Goal: Information Seeking & Learning: Learn about a topic

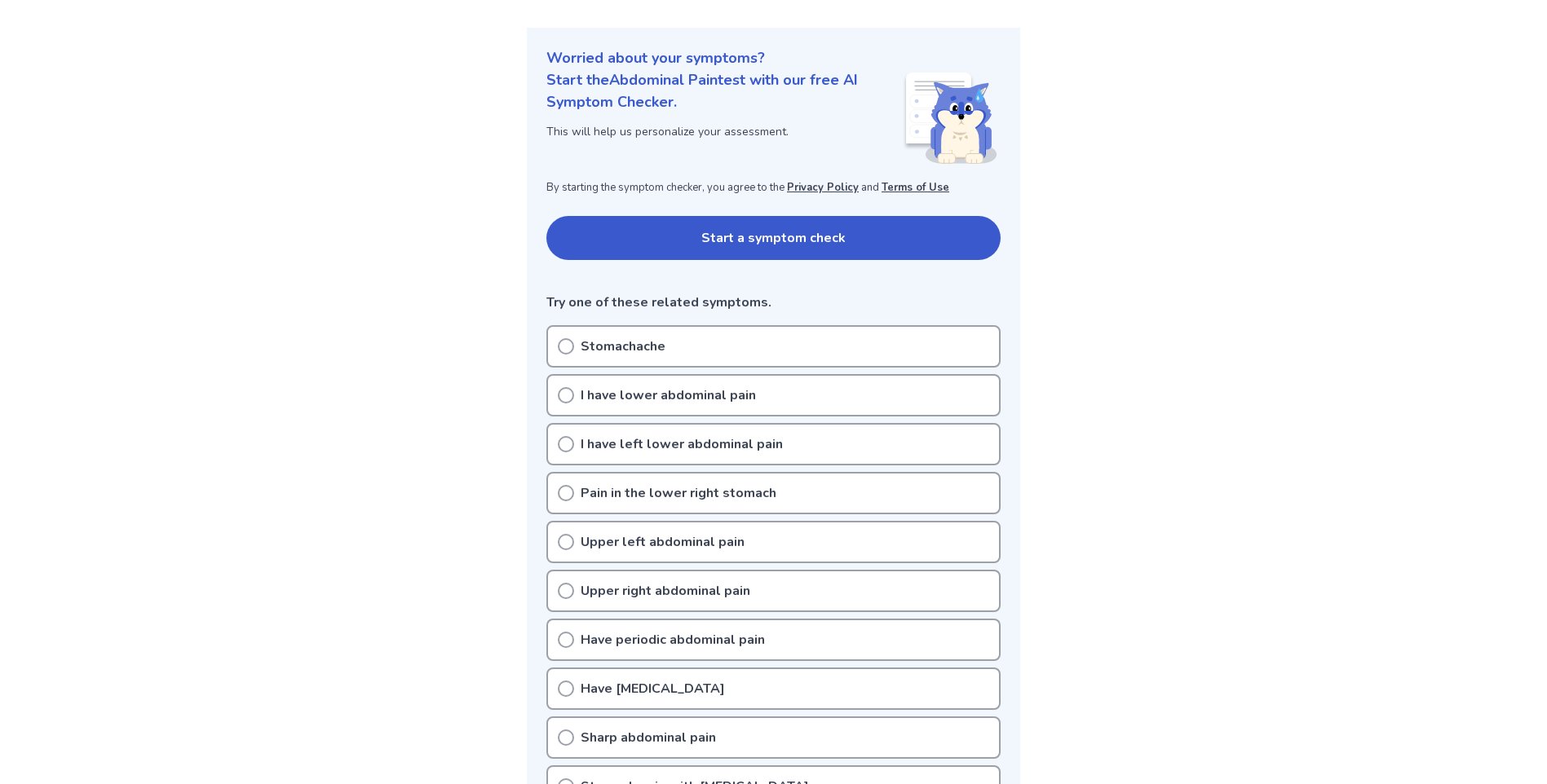
scroll to position [244, 0]
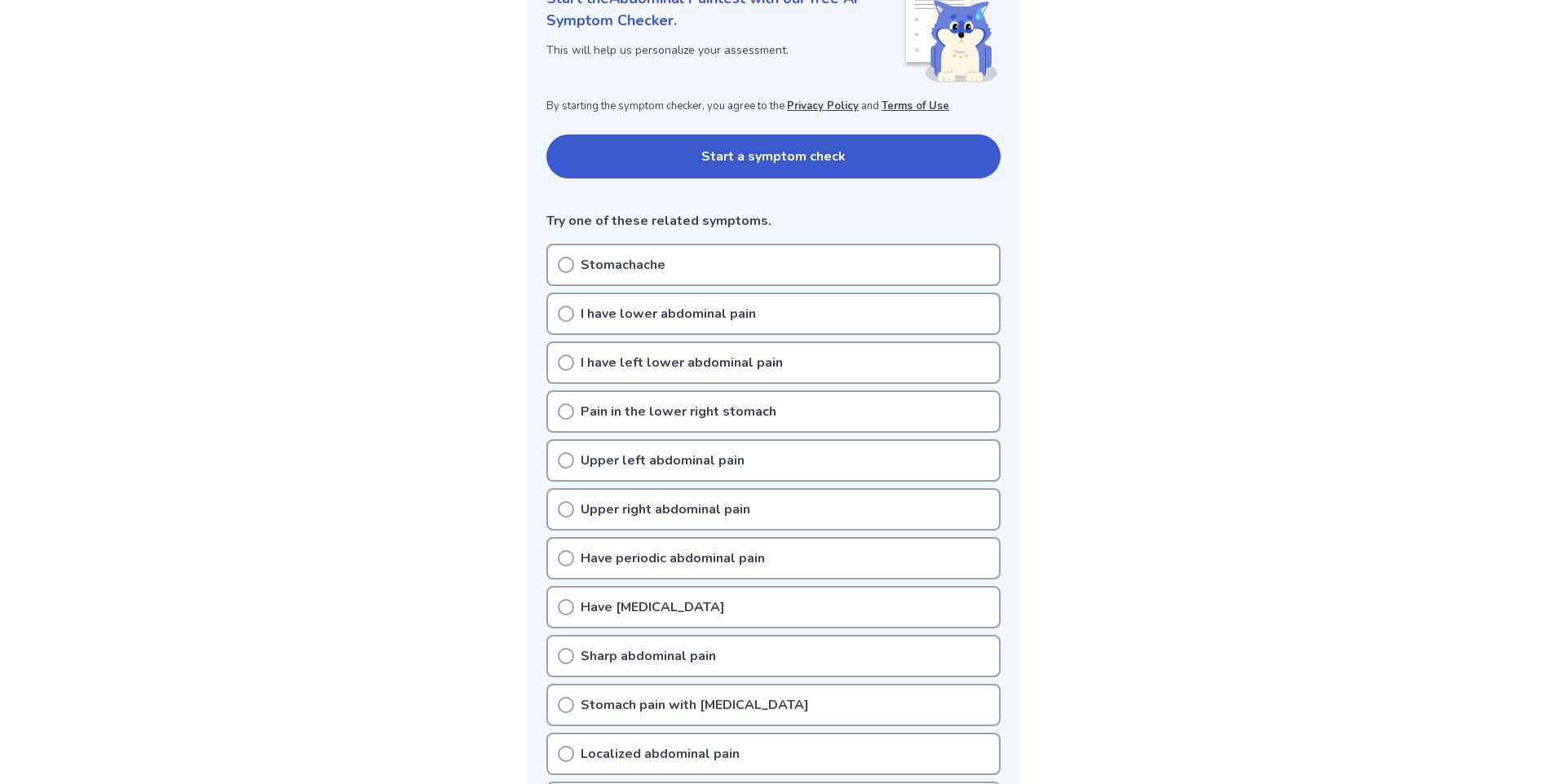
click at [563, 411] on icon at bounding box center [565, 411] width 16 height 16
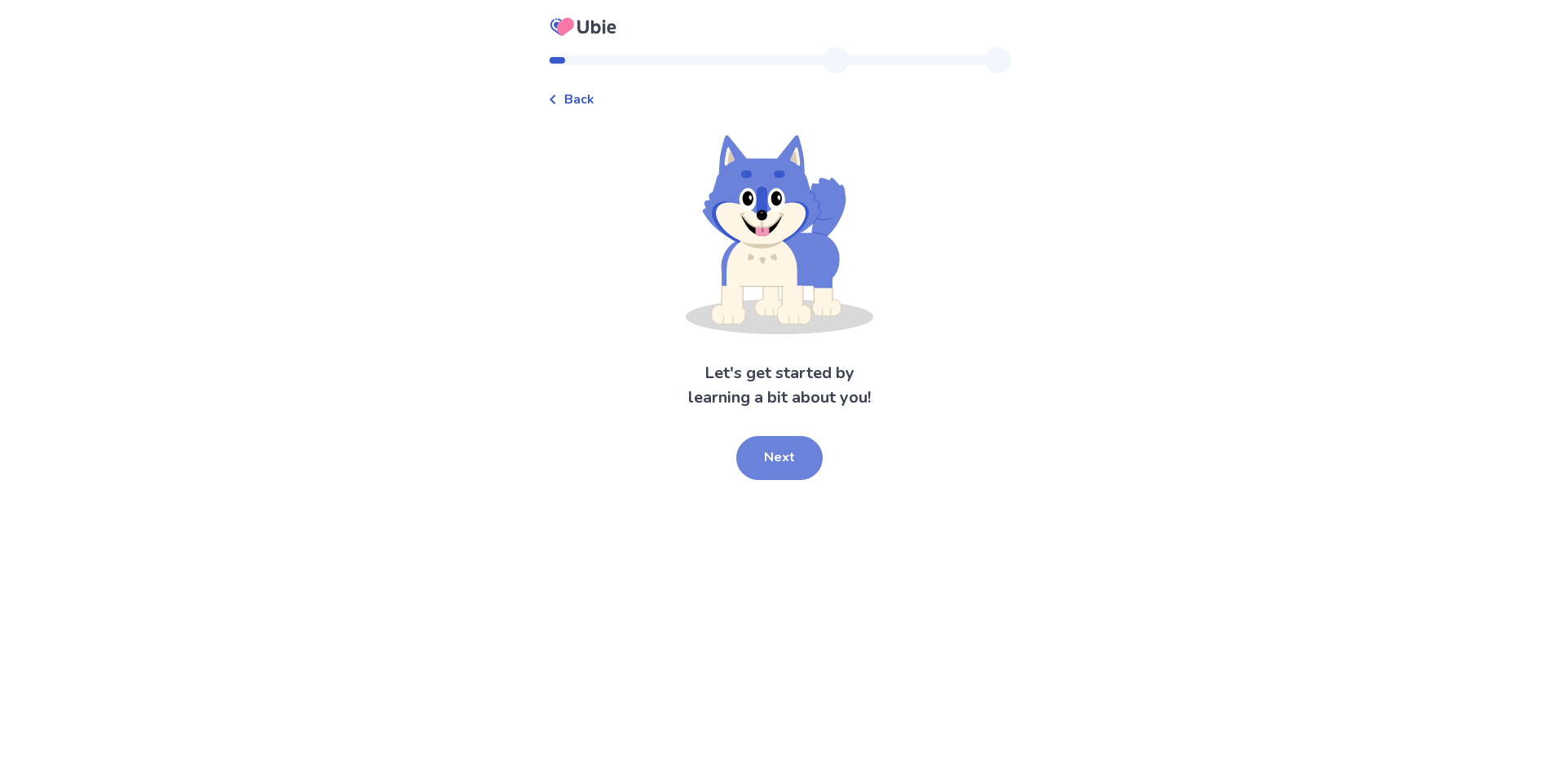
click at [780, 458] on button "Next" at bounding box center [780, 458] width 87 height 44
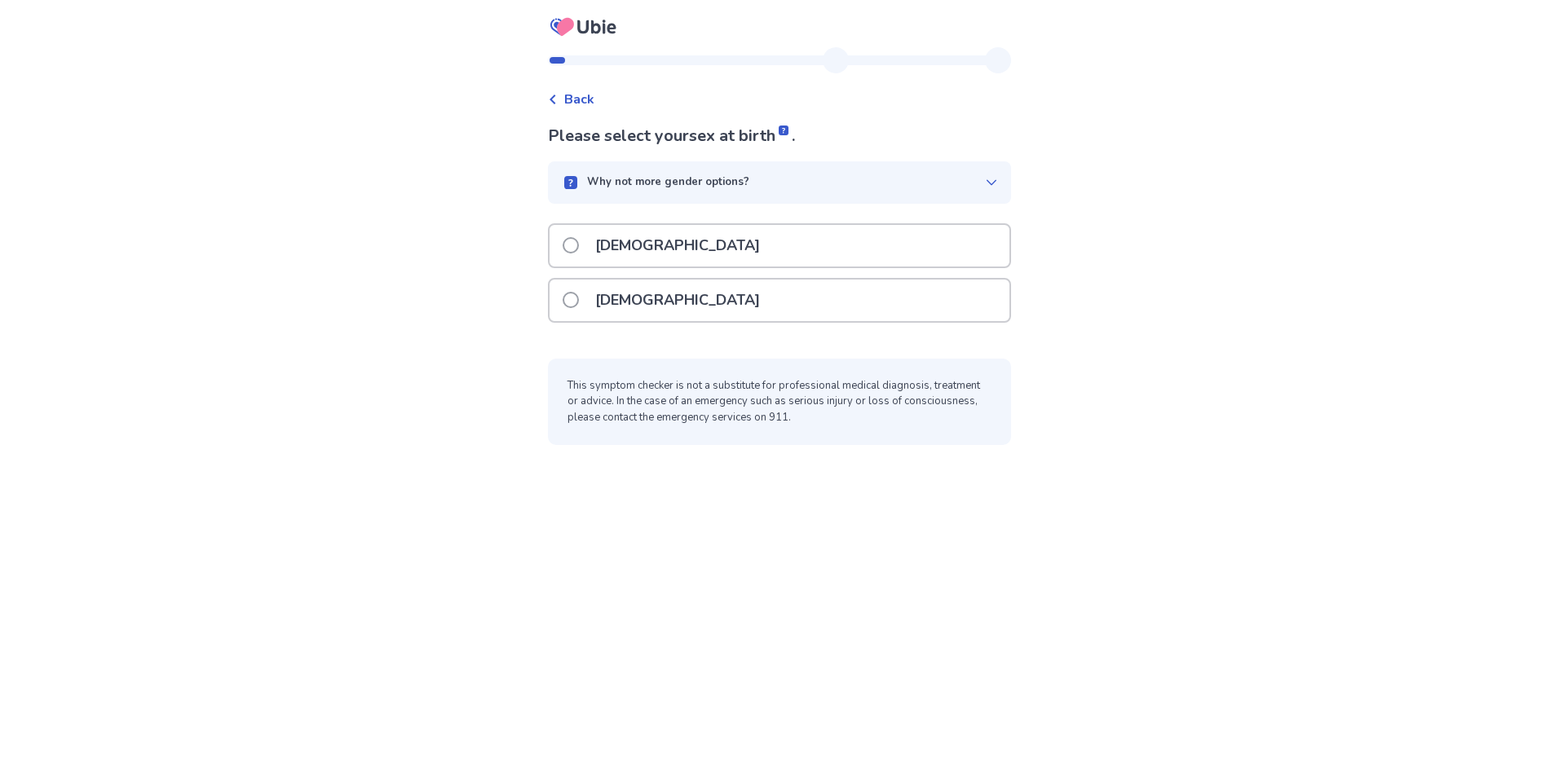
click at [619, 302] on p "[DEMOGRAPHIC_DATA]" at bounding box center [677, 300] width 184 height 42
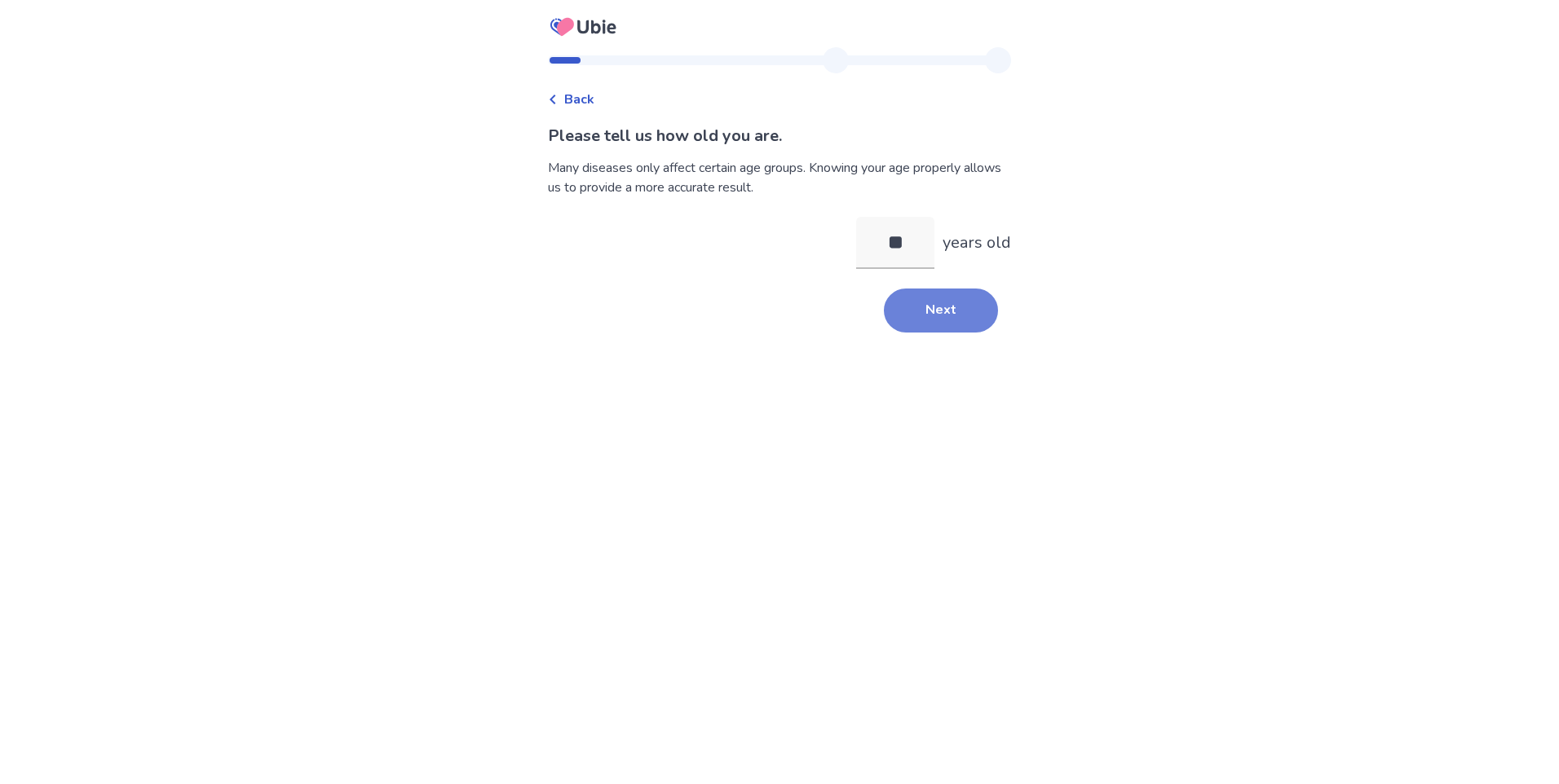
type input "**"
click at [947, 305] on button "Next" at bounding box center [941, 310] width 114 height 44
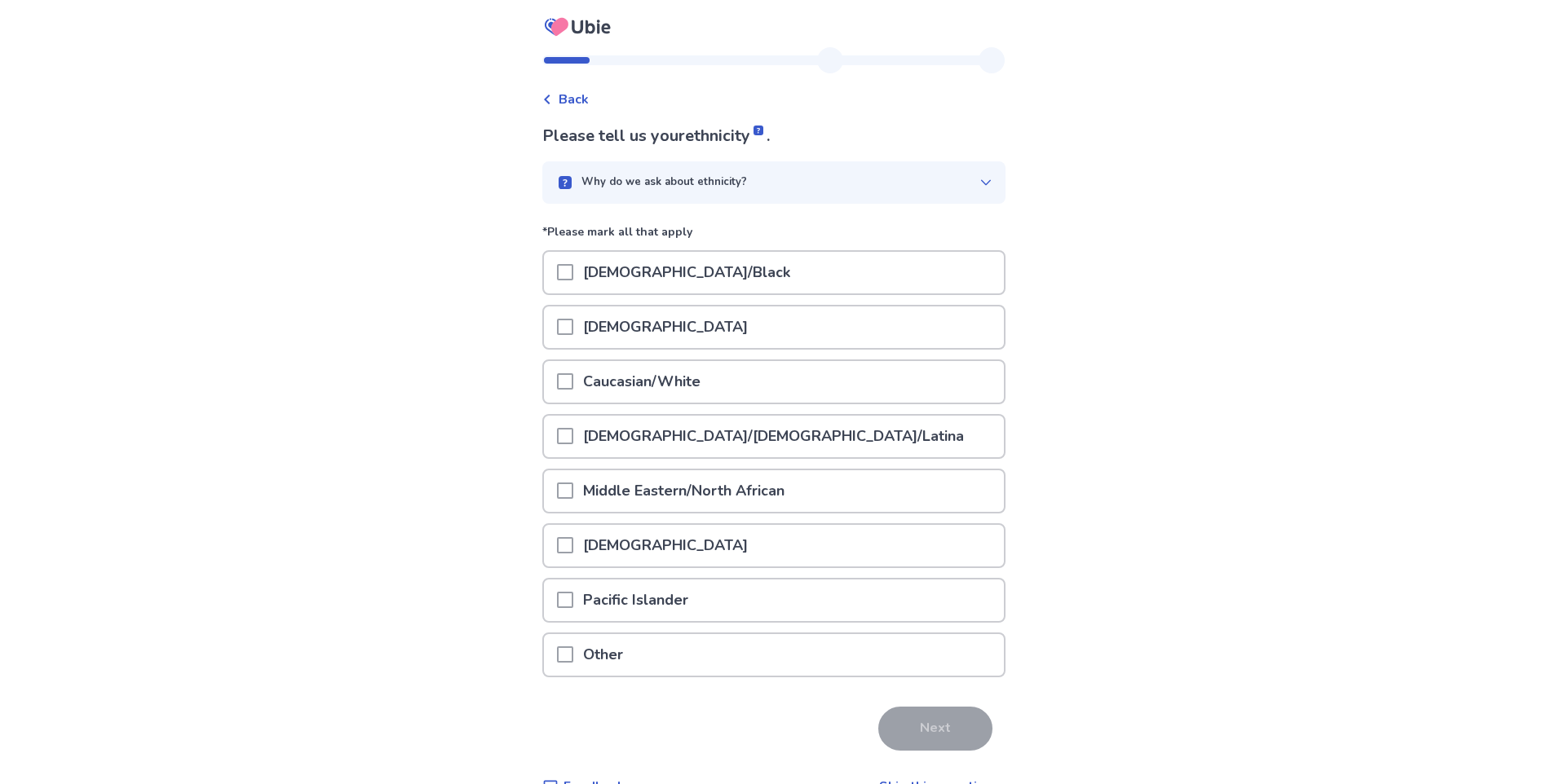
click at [573, 381] on span at bounding box center [564, 381] width 16 height 16
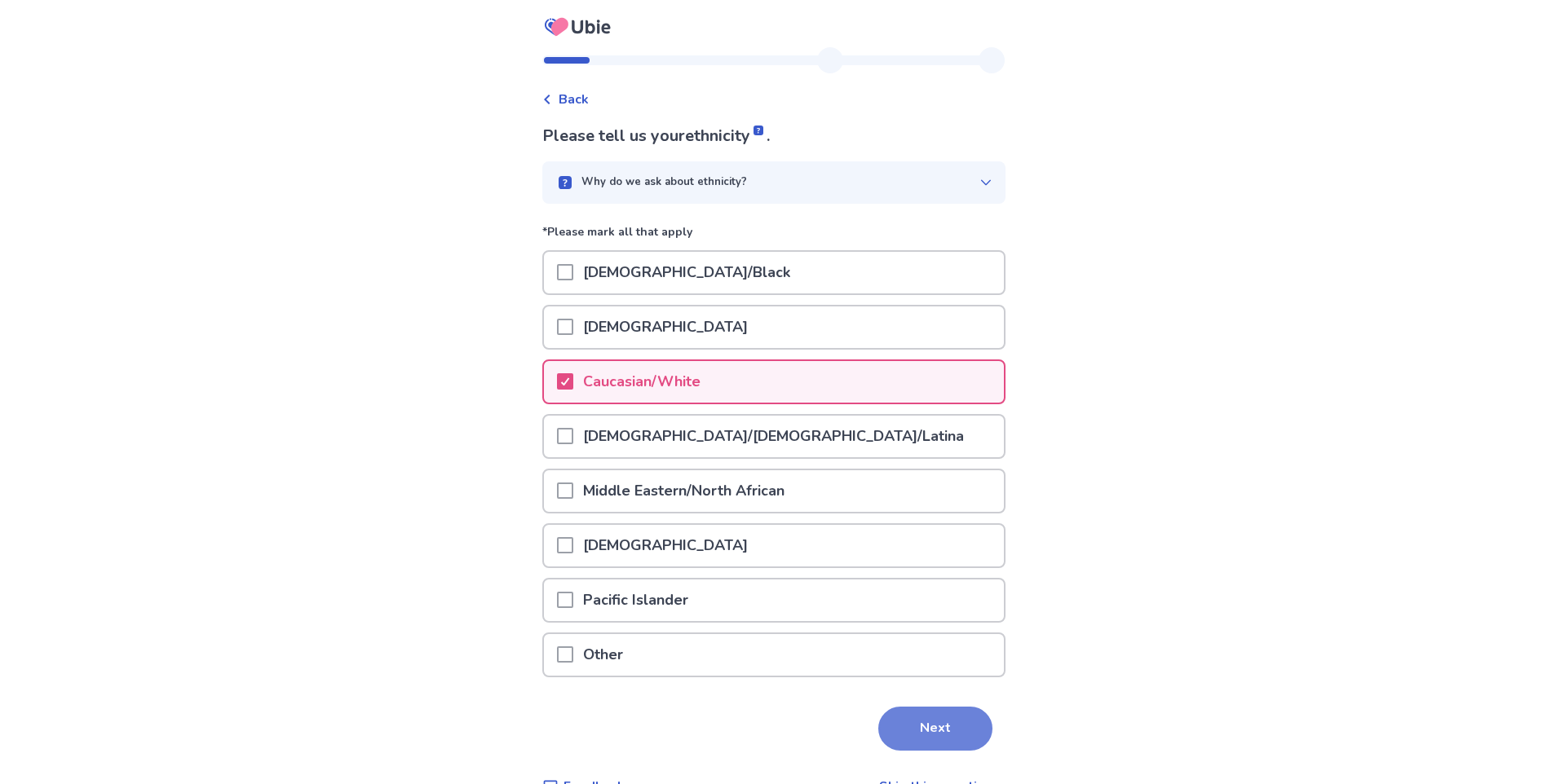
click at [924, 733] on button "Next" at bounding box center [935, 728] width 114 height 44
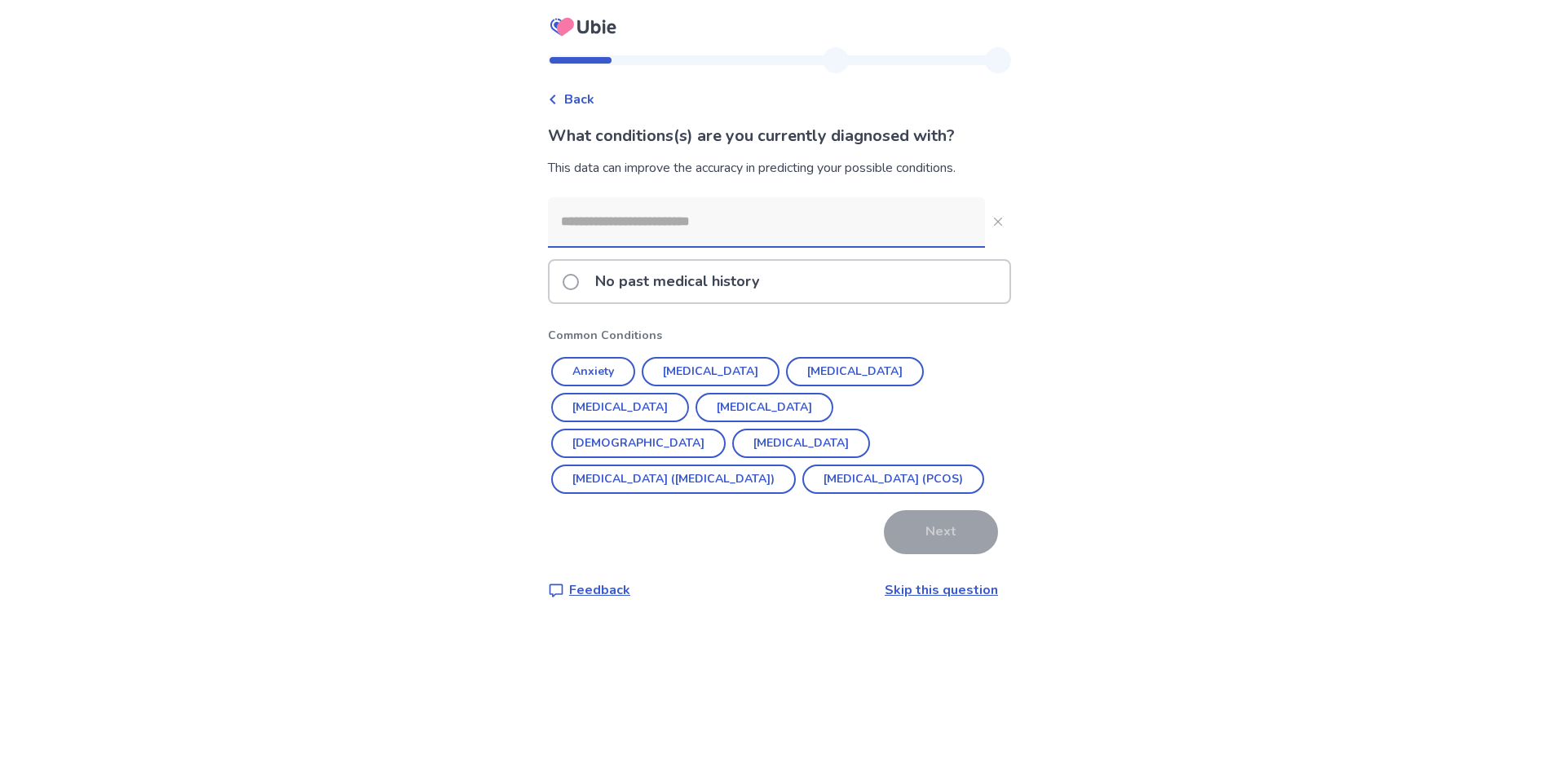
click at [574, 279] on span at bounding box center [570, 281] width 16 height 16
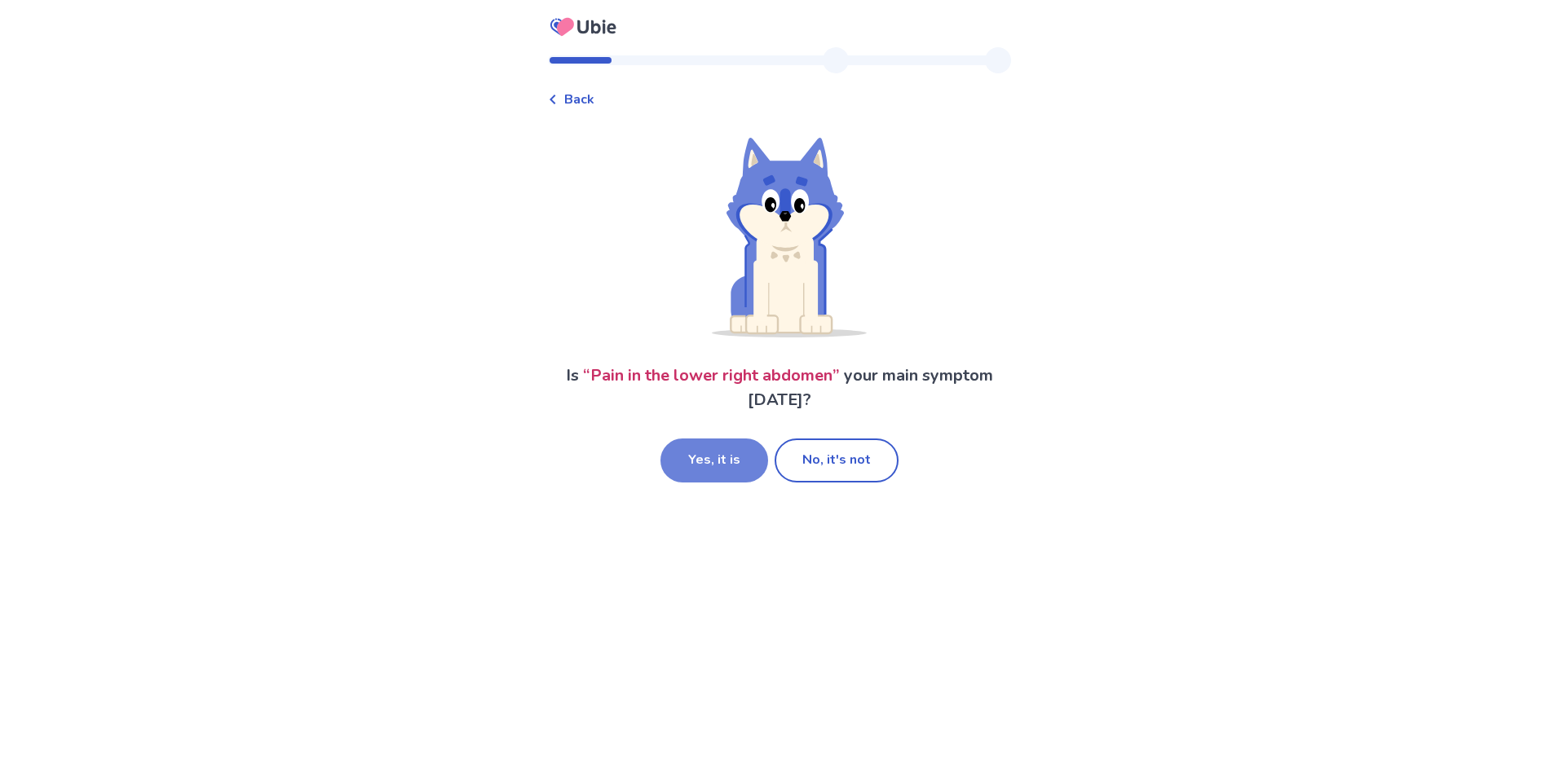
click at [699, 462] on button "Yes, it is" at bounding box center [714, 460] width 108 height 44
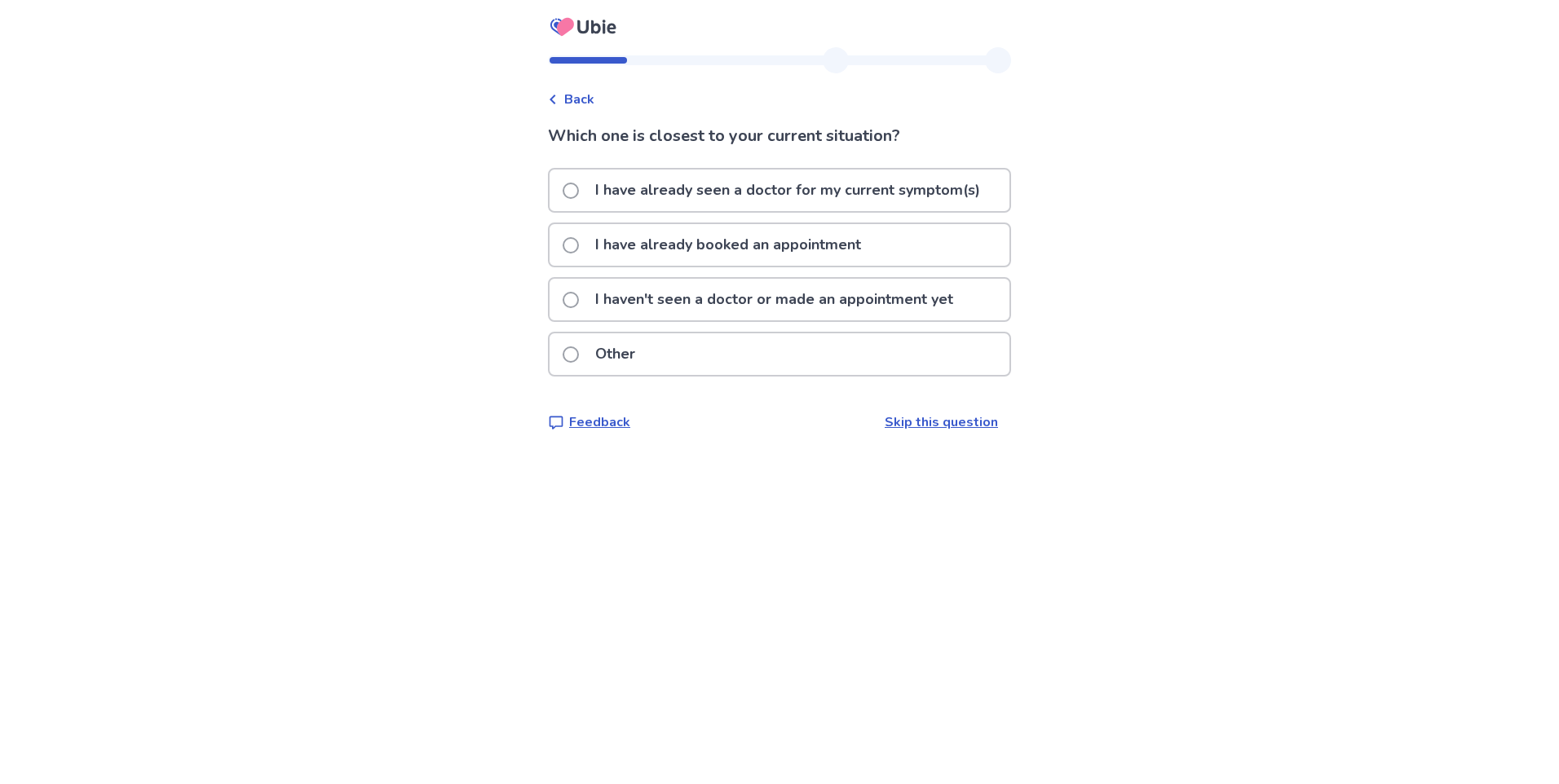
click at [579, 246] on span at bounding box center [570, 244] width 16 height 16
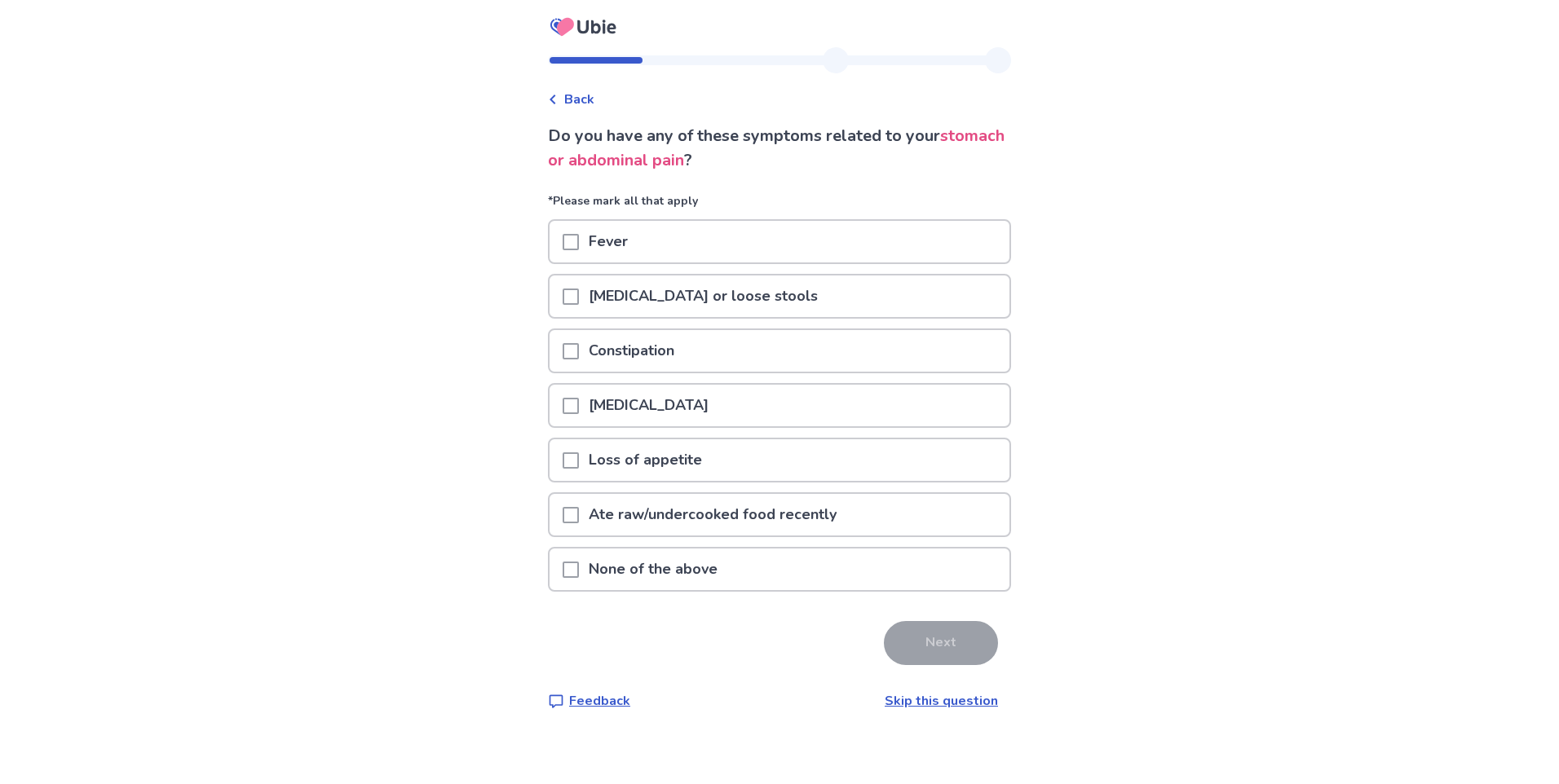
click at [579, 573] on span at bounding box center [570, 569] width 16 height 16
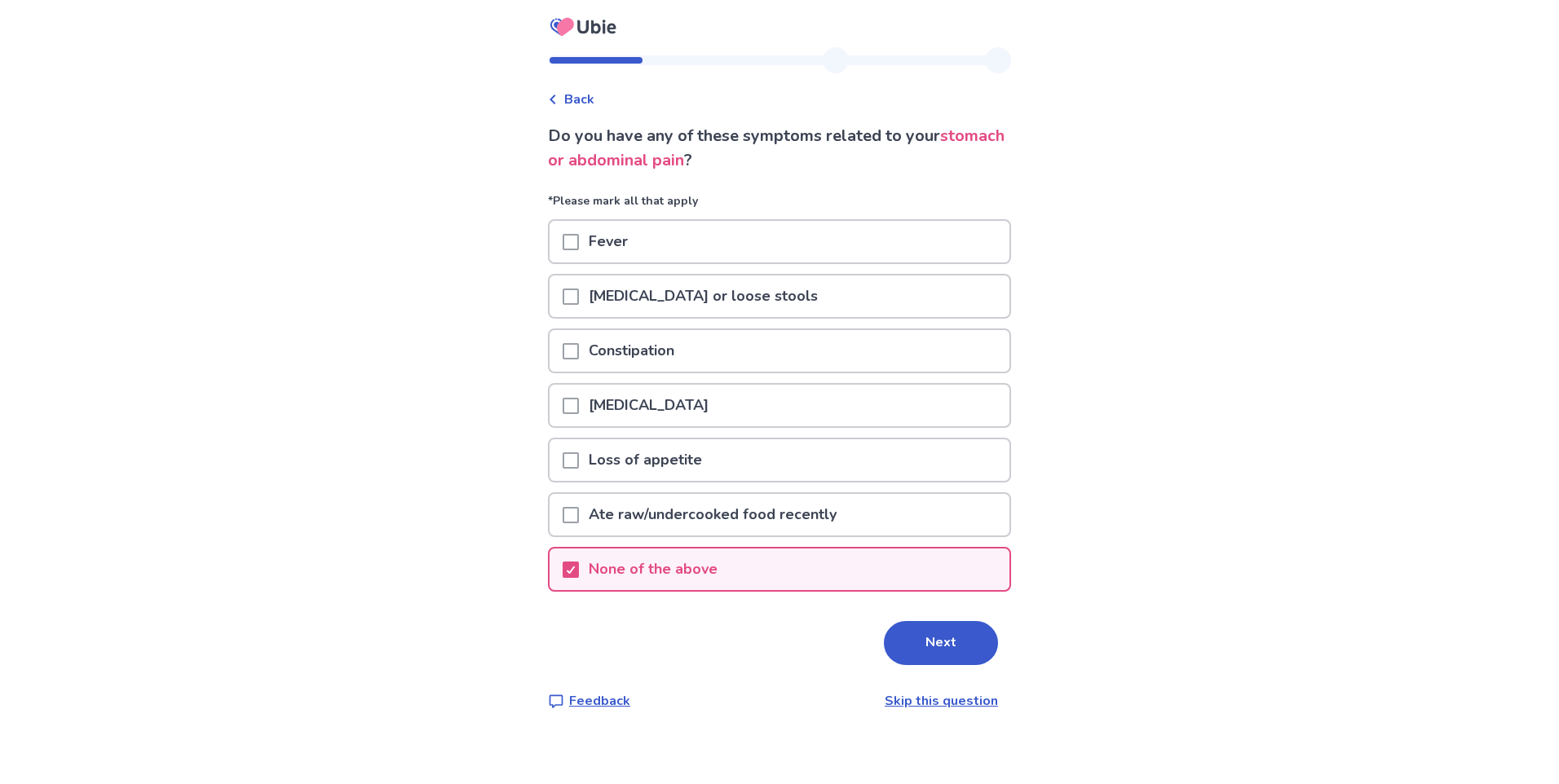
click at [964, 651] on button "Next" at bounding box center [941, 642] width 114 height 44
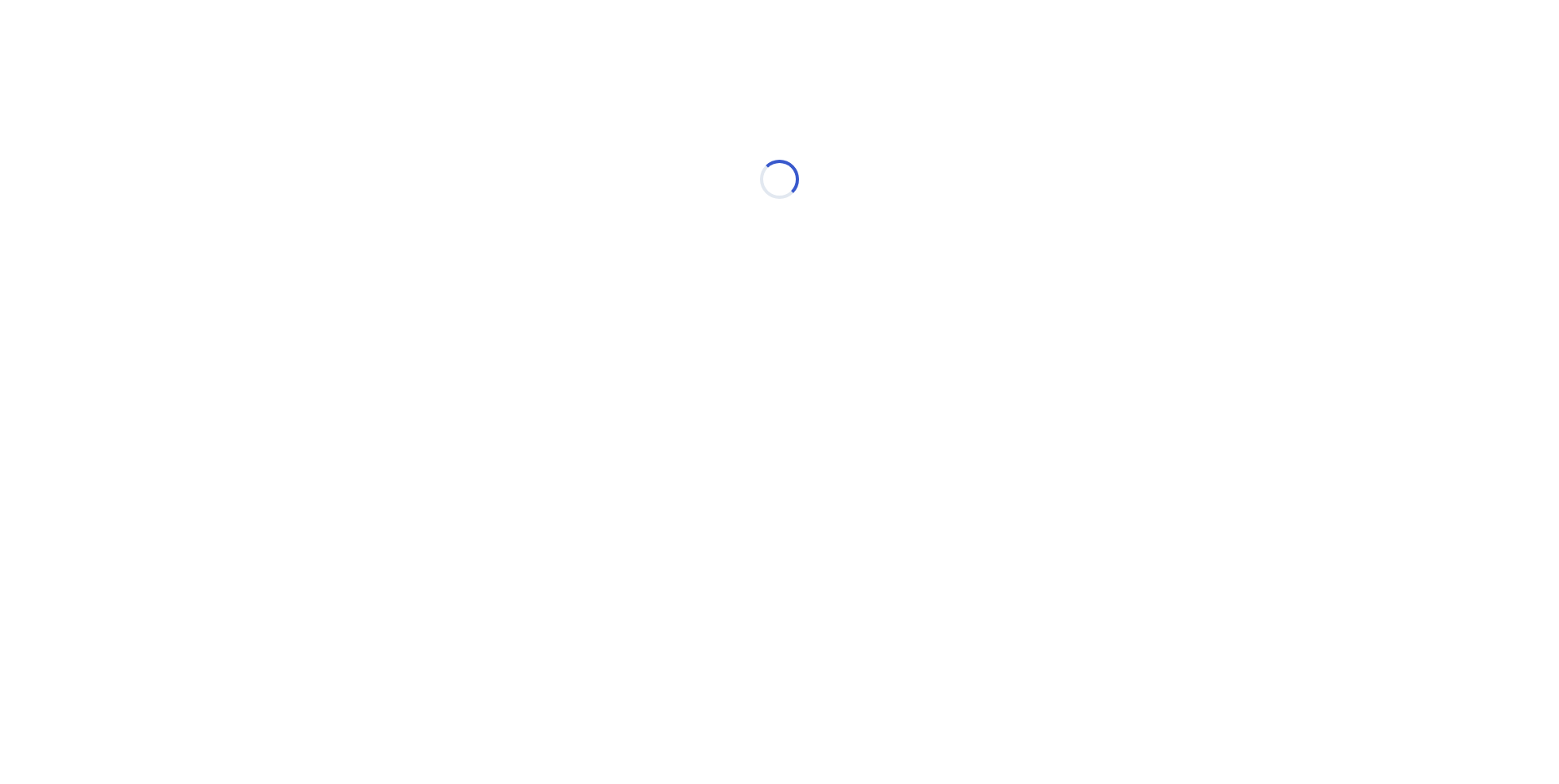
select select "*"
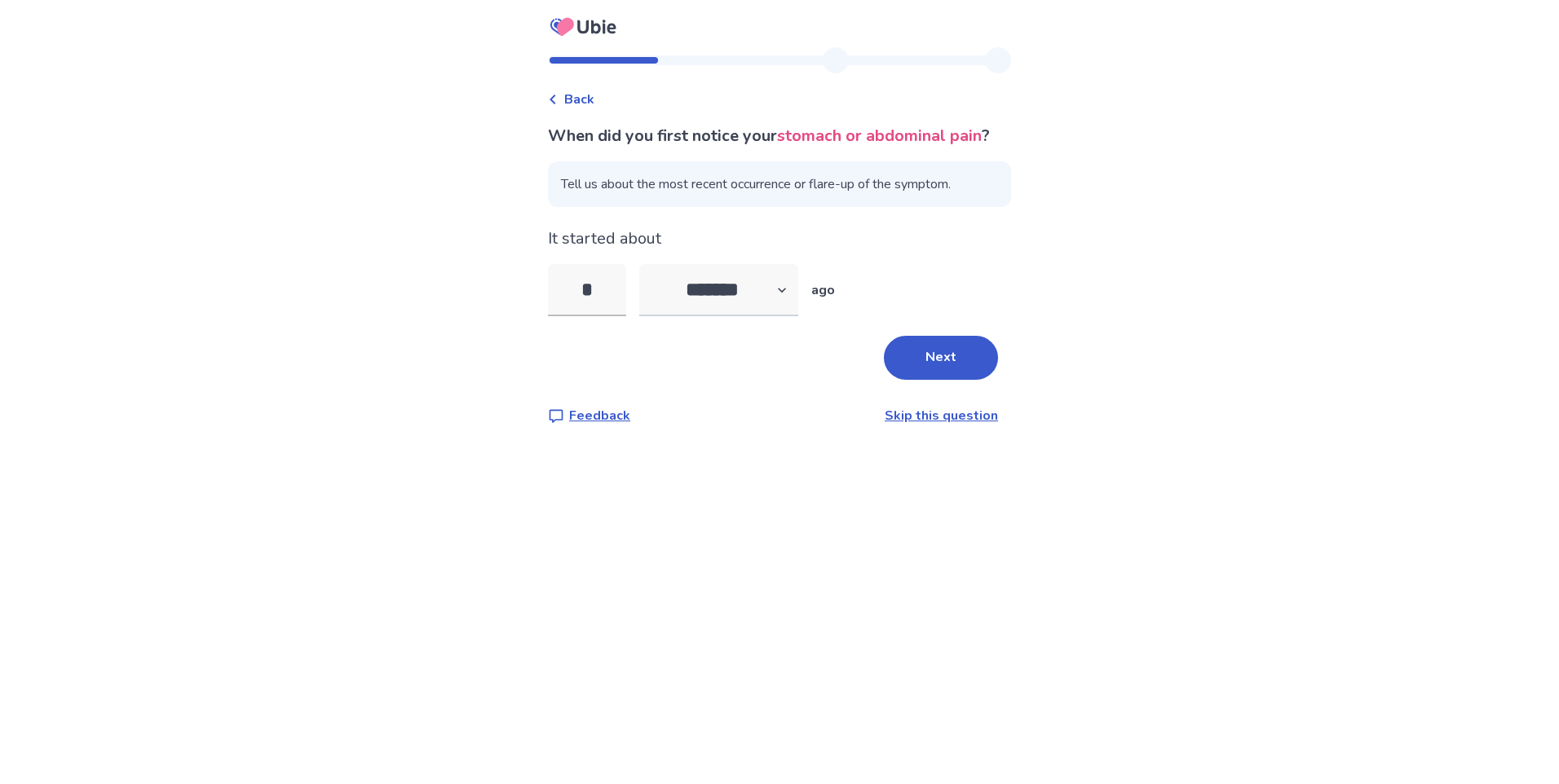
type input "*"
click at [795, 316] on select "******* ****** ******* ******** *******" at bounding box center [718, 290] width 159 height 52
select select "*"
click at [649, 289] on select "******* ****** ******* ******** *******" at bounding box center [718, 290] width 159 height 52
click at [954, 380] on button "Next" at bounding box center [941, 358] width 114 height 44
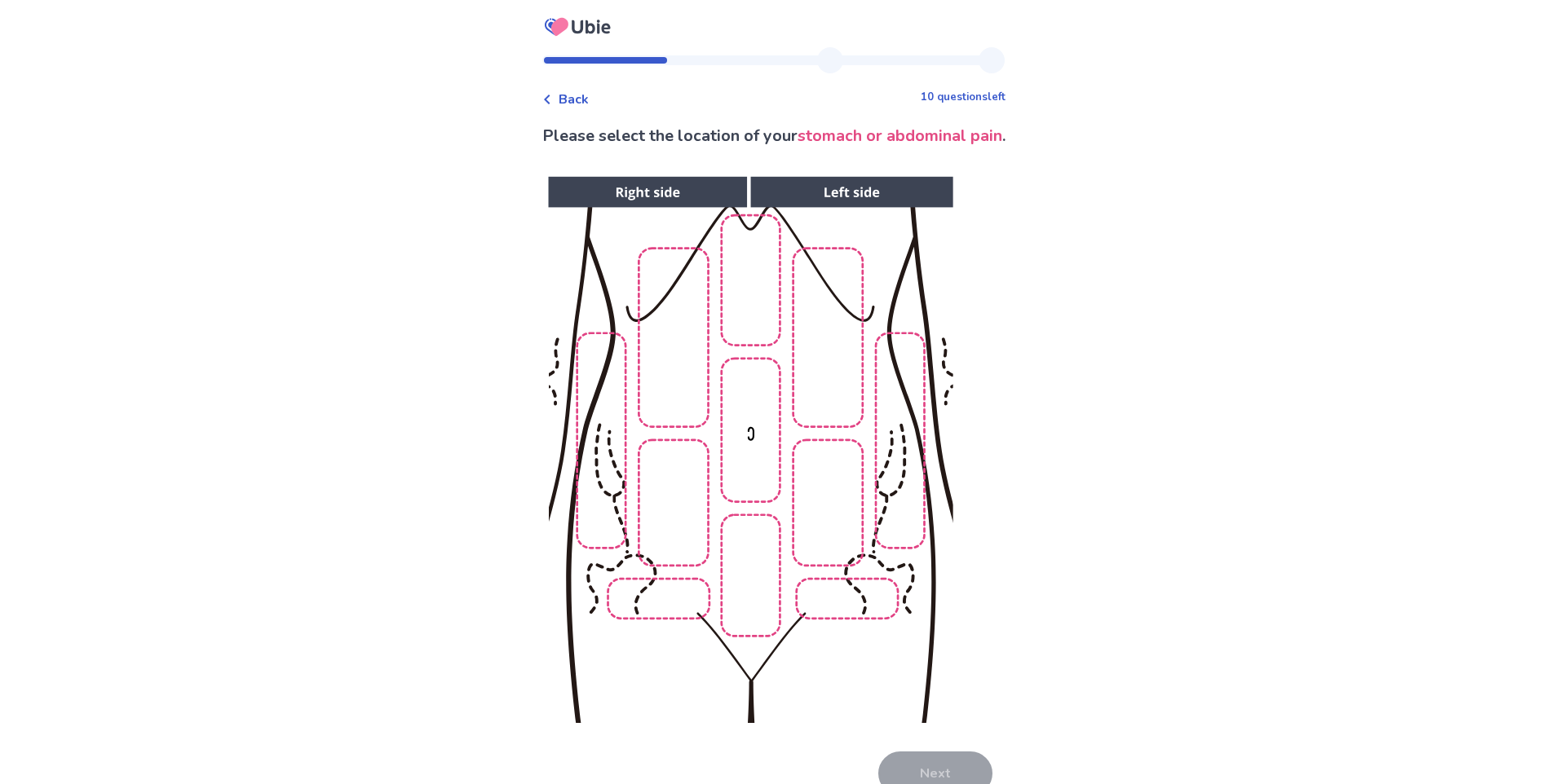
click at [663, 524] on img at bounding box center [749, 450] width 833 height 564
click at [814, 395] on img at bounding box center [749, 450] width 833 height 564
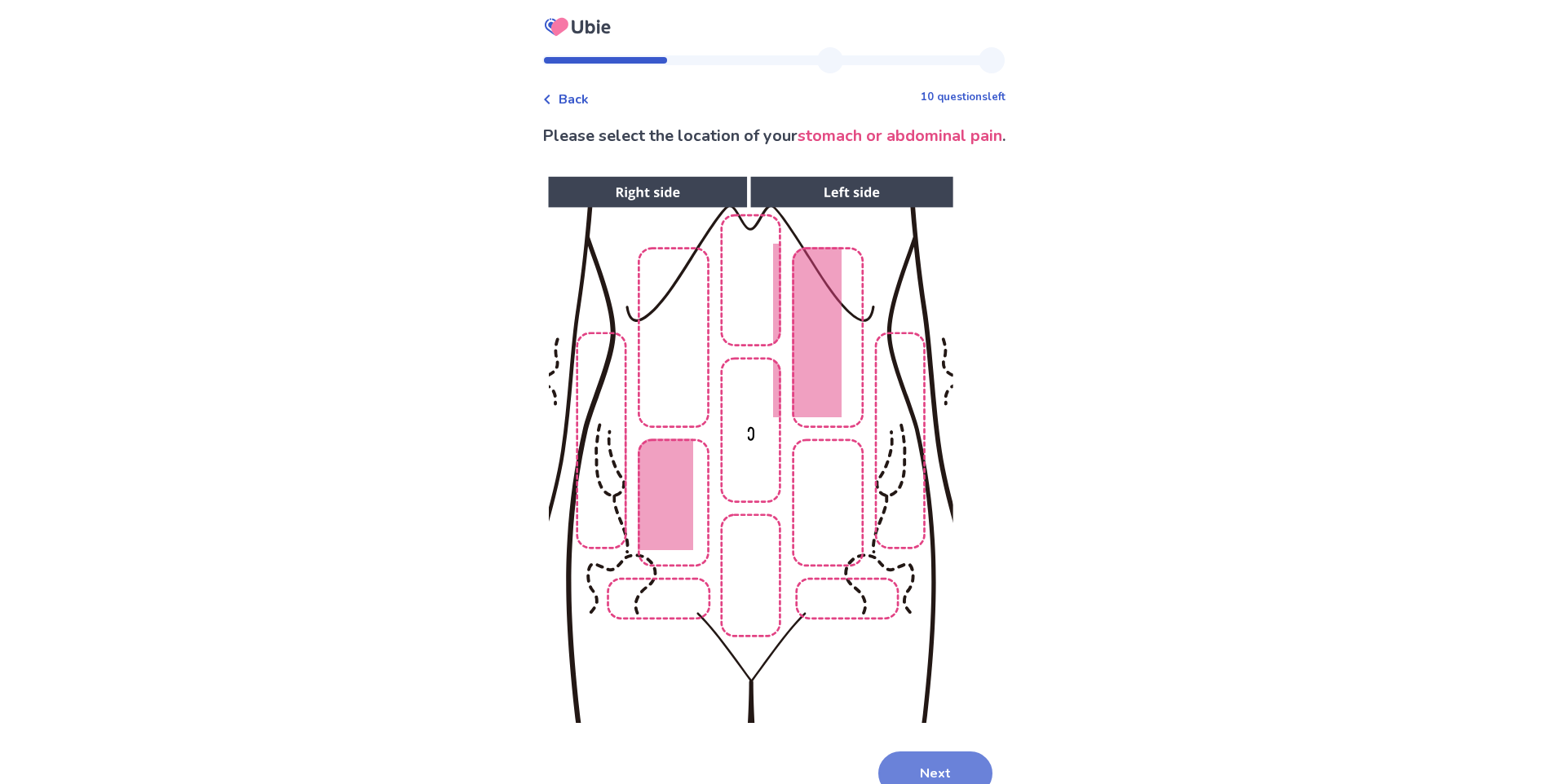
click at [914, 764] on button "Next" at bounding box center [935, 774] width 114 height 44
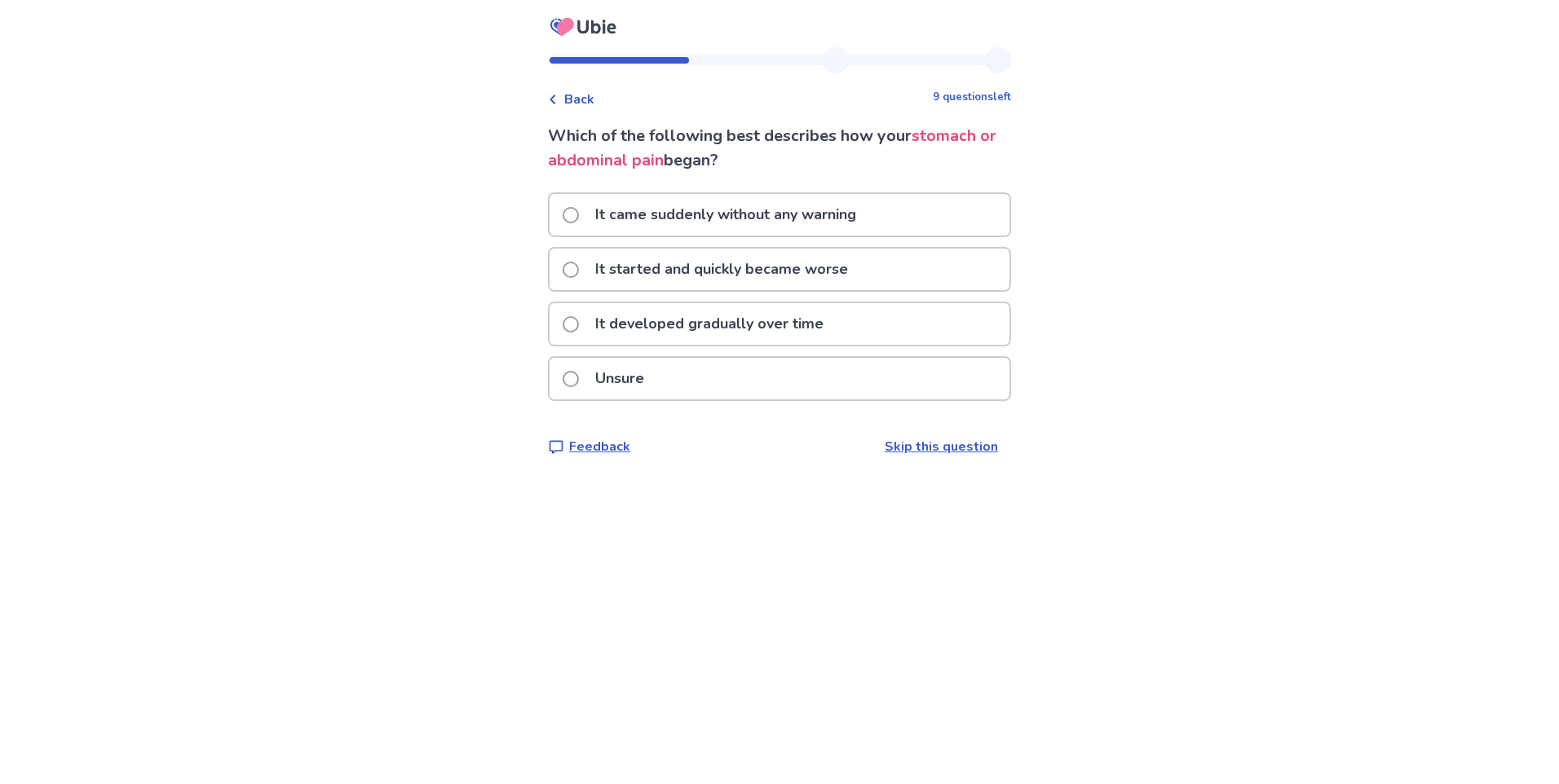
click at [579, 214] on span at bounding box center [570, 214] width 16 height 16
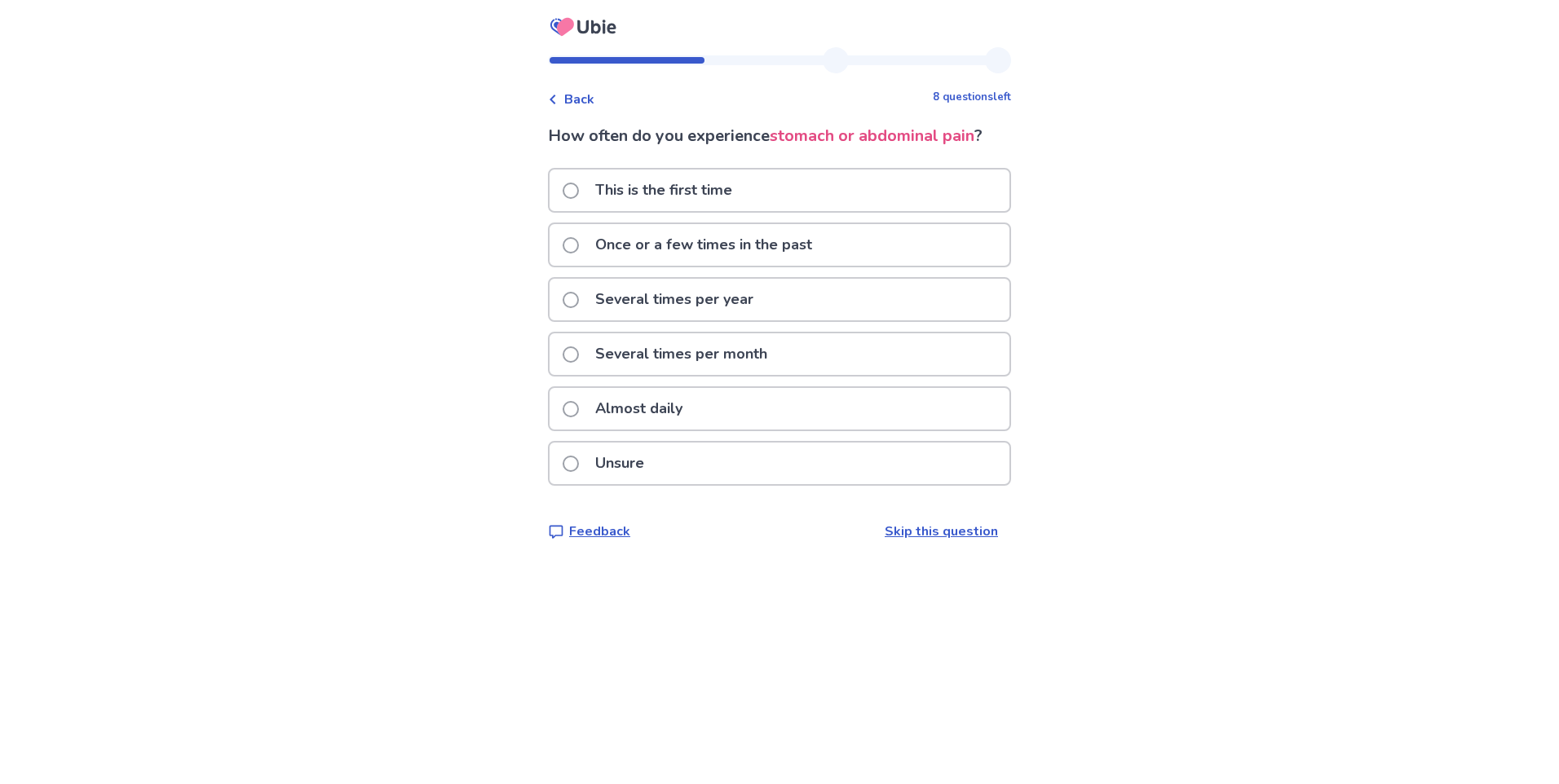
click at [576, 409] on span at bounding box center [570, 409] width 16 height 16
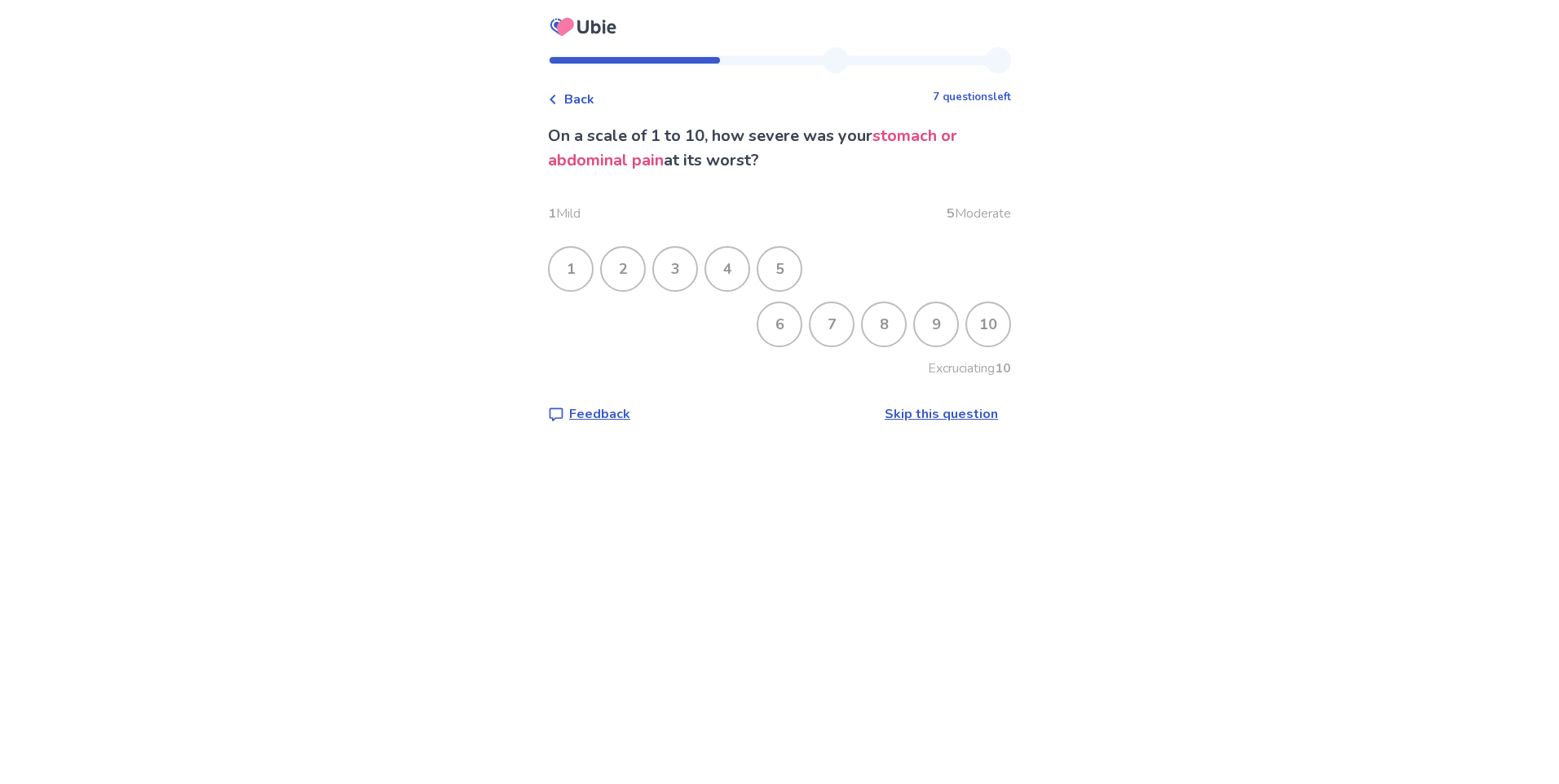
click at [882, 321] on div "8" at bounding box center [883, 324] width 42 height 42
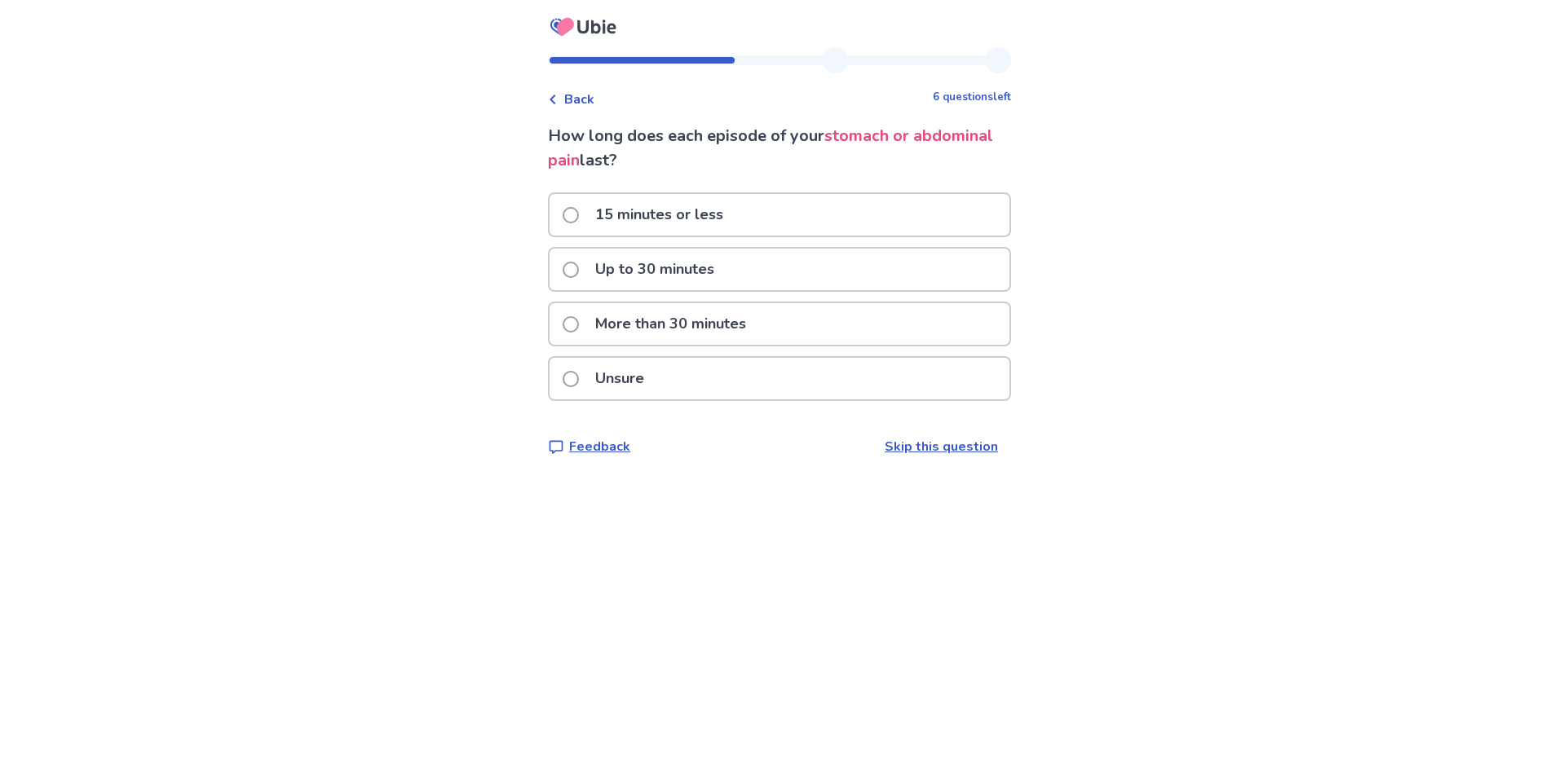
click at [573, 212] on span at bounding box center [570, 214] width 16 height 16
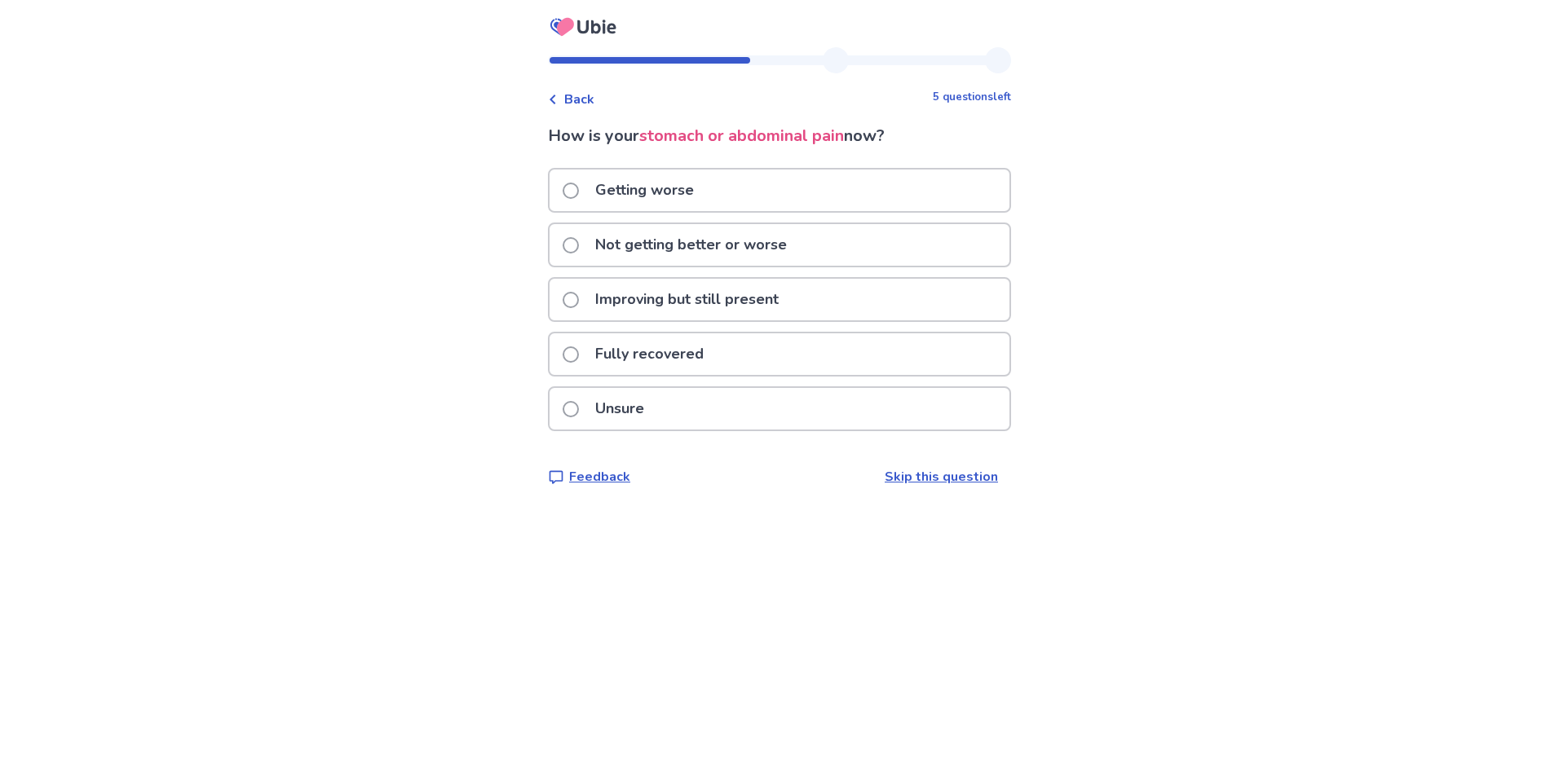
click at [573, 191] on span at bounding box center [570, 191] width 16 height 16
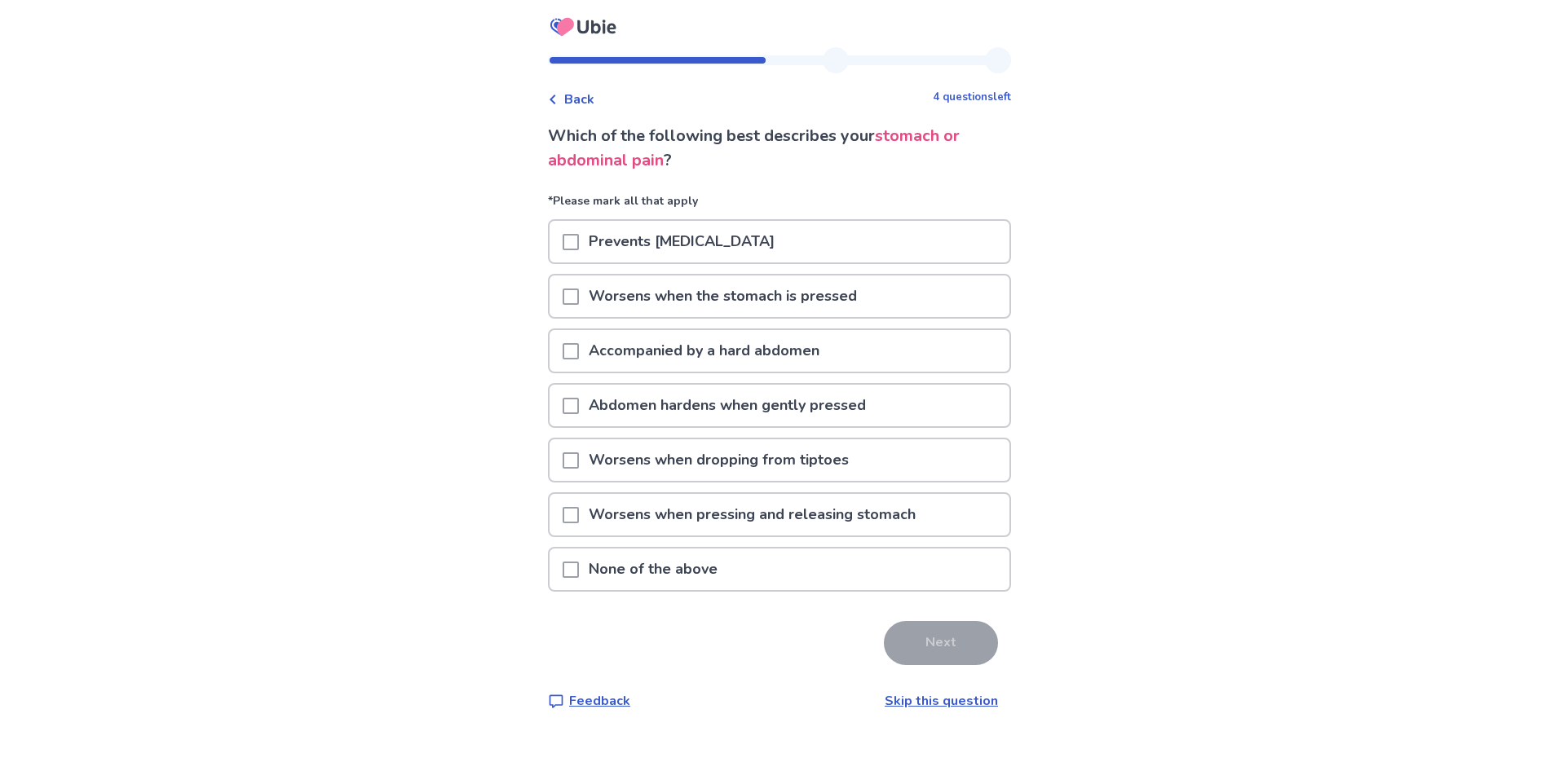
click at [579, 297] on span at bounding box center [570, 296] width 16 height 16
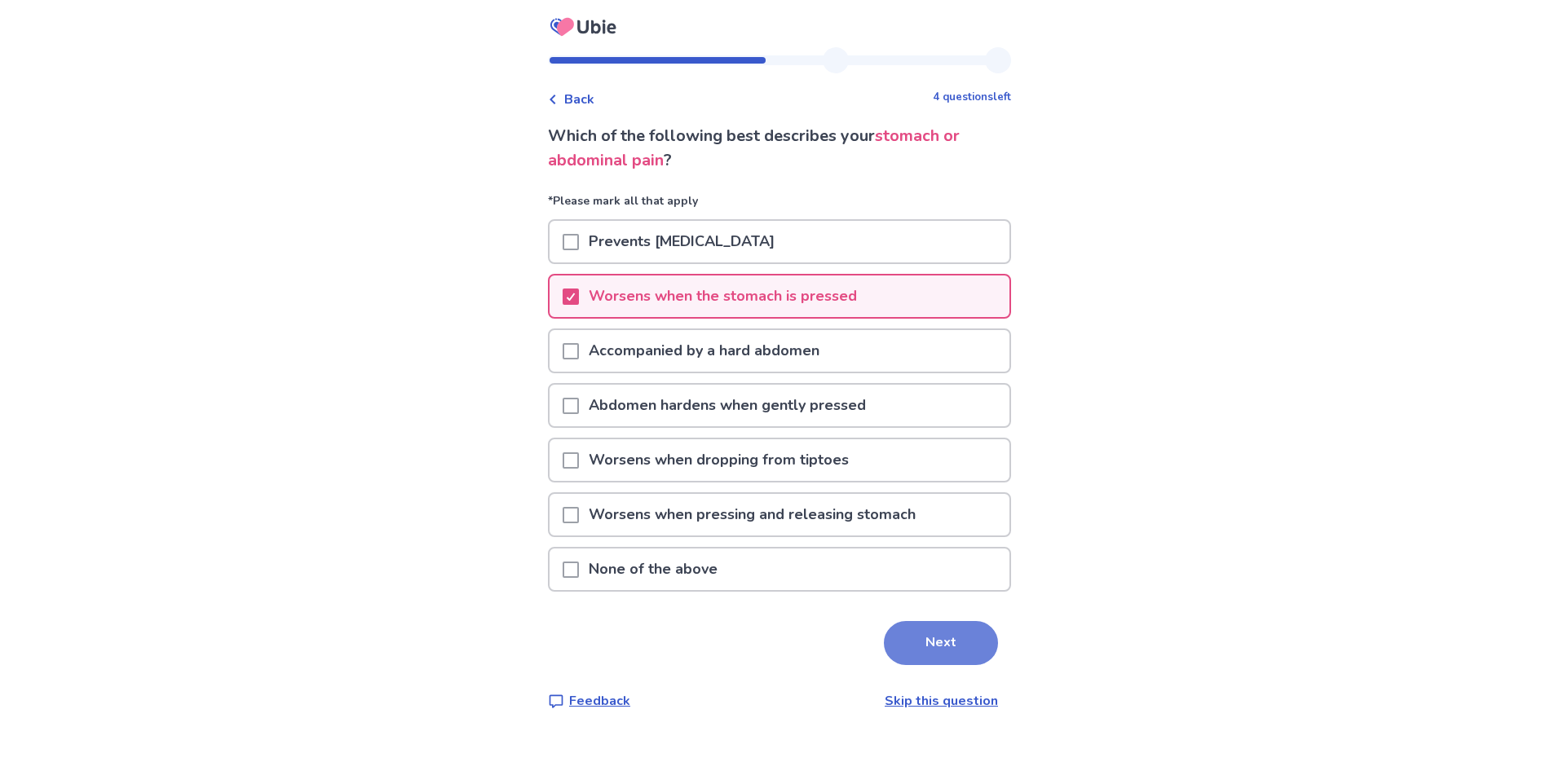
click at [947, 633] on button "Next" at bounding box center [941, 642] width 114 height 44
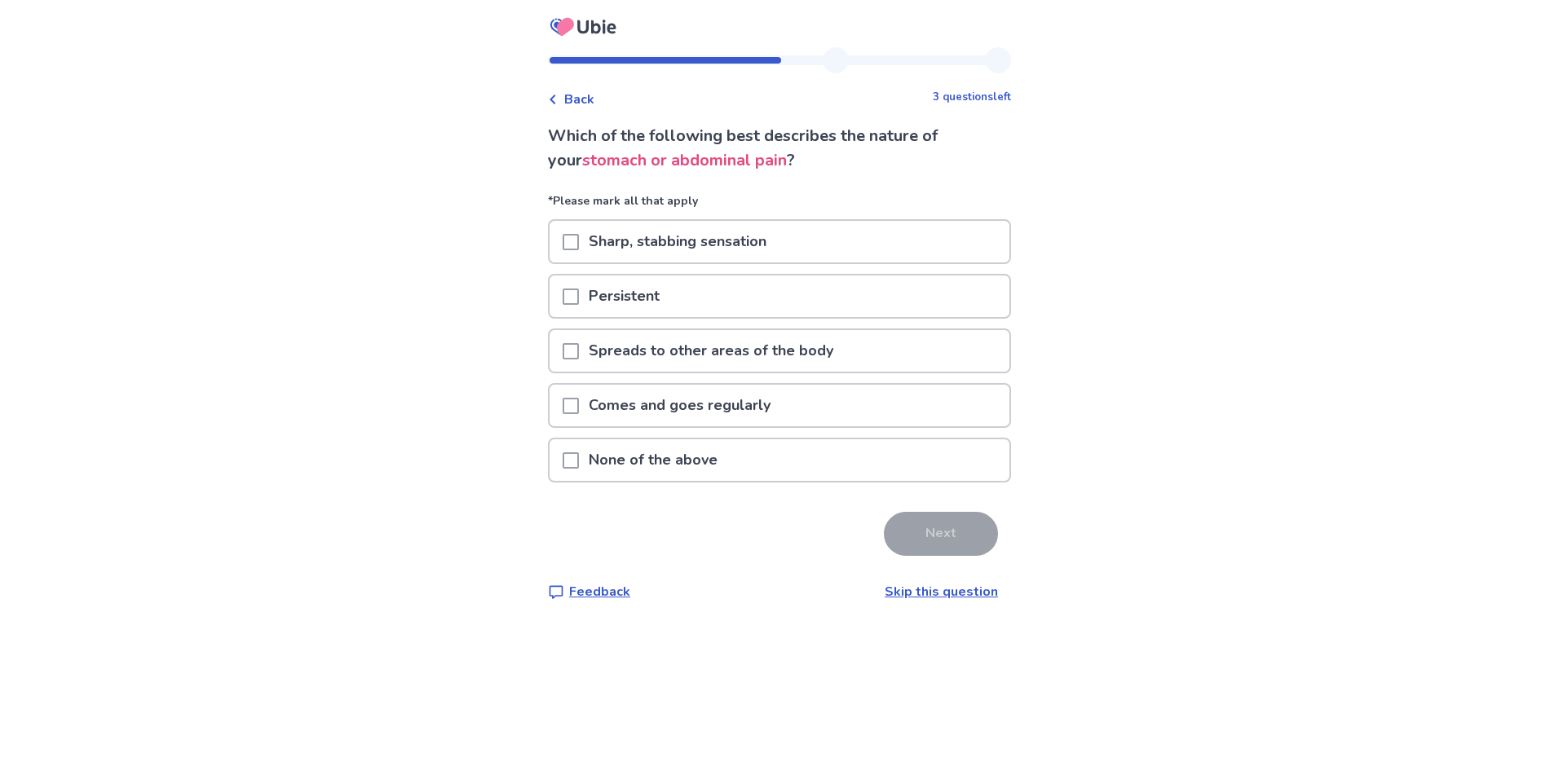
click at [579, 411] on span at bounding box center [570, 406] width 16 height 16
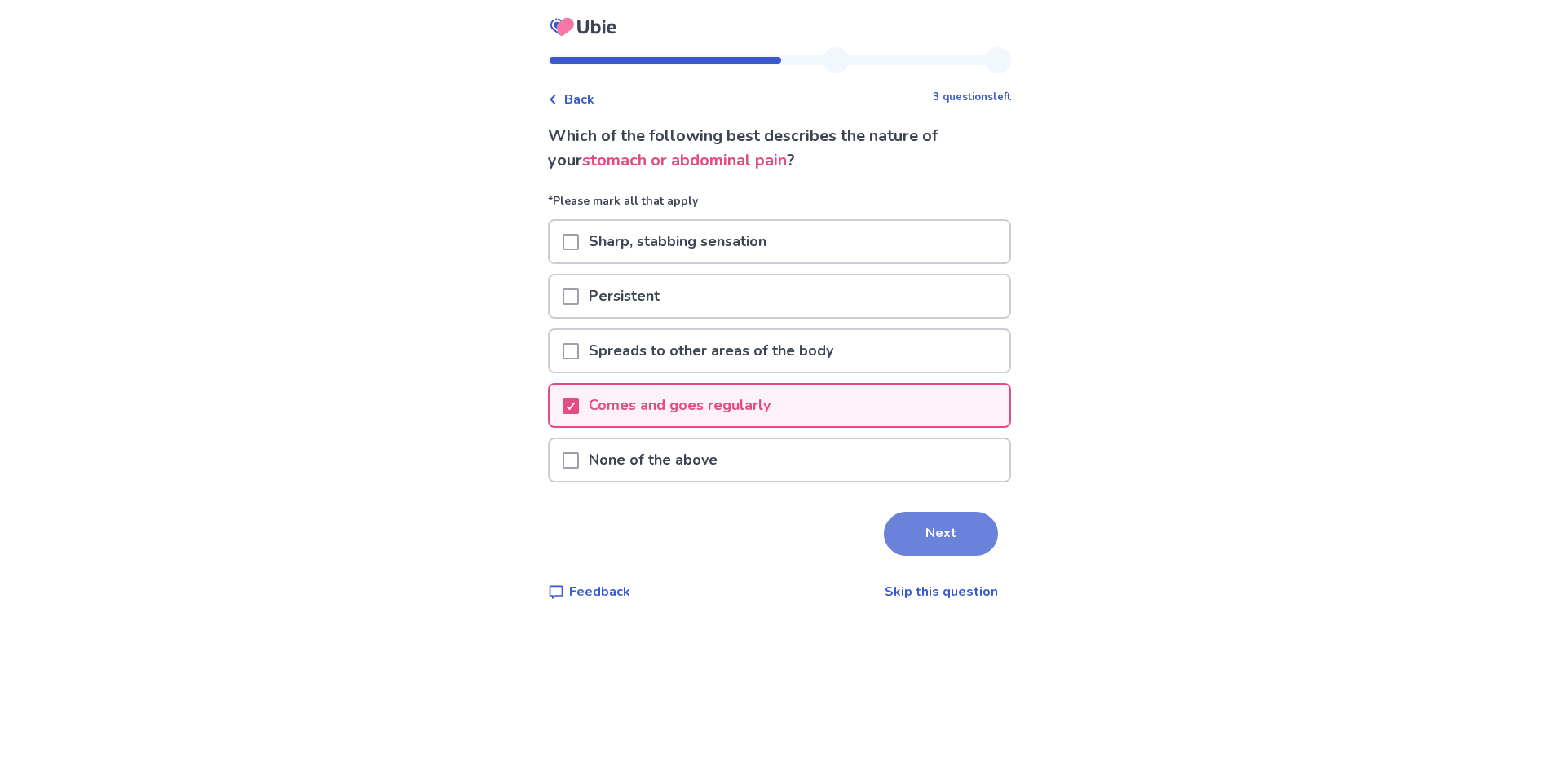
click at [917, 542] on button "Next" at bounding box center [941, 534] width 114 height 44
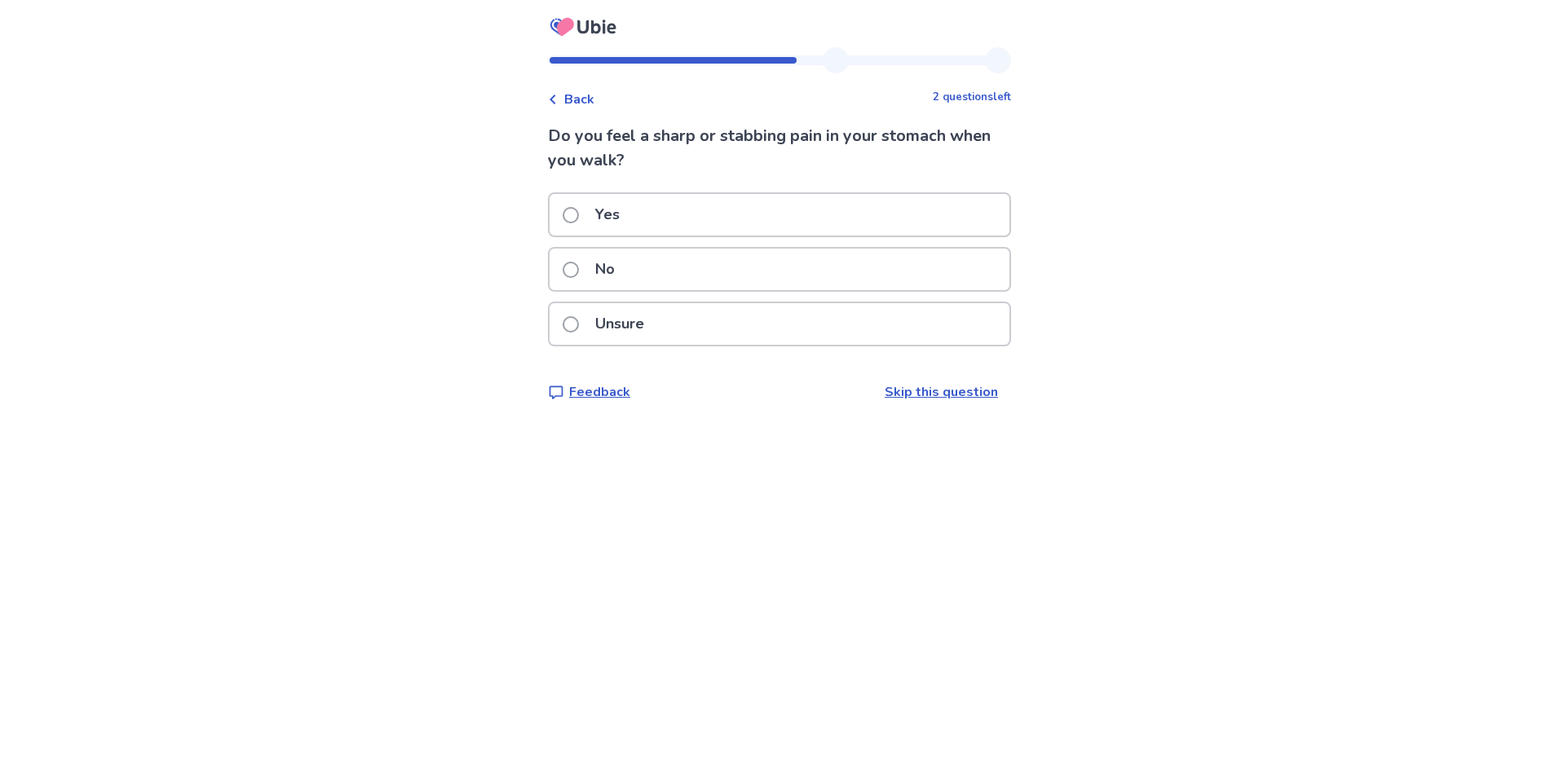
click at [579, 326] on span at bounding box center [570, 324] width 16 height 16
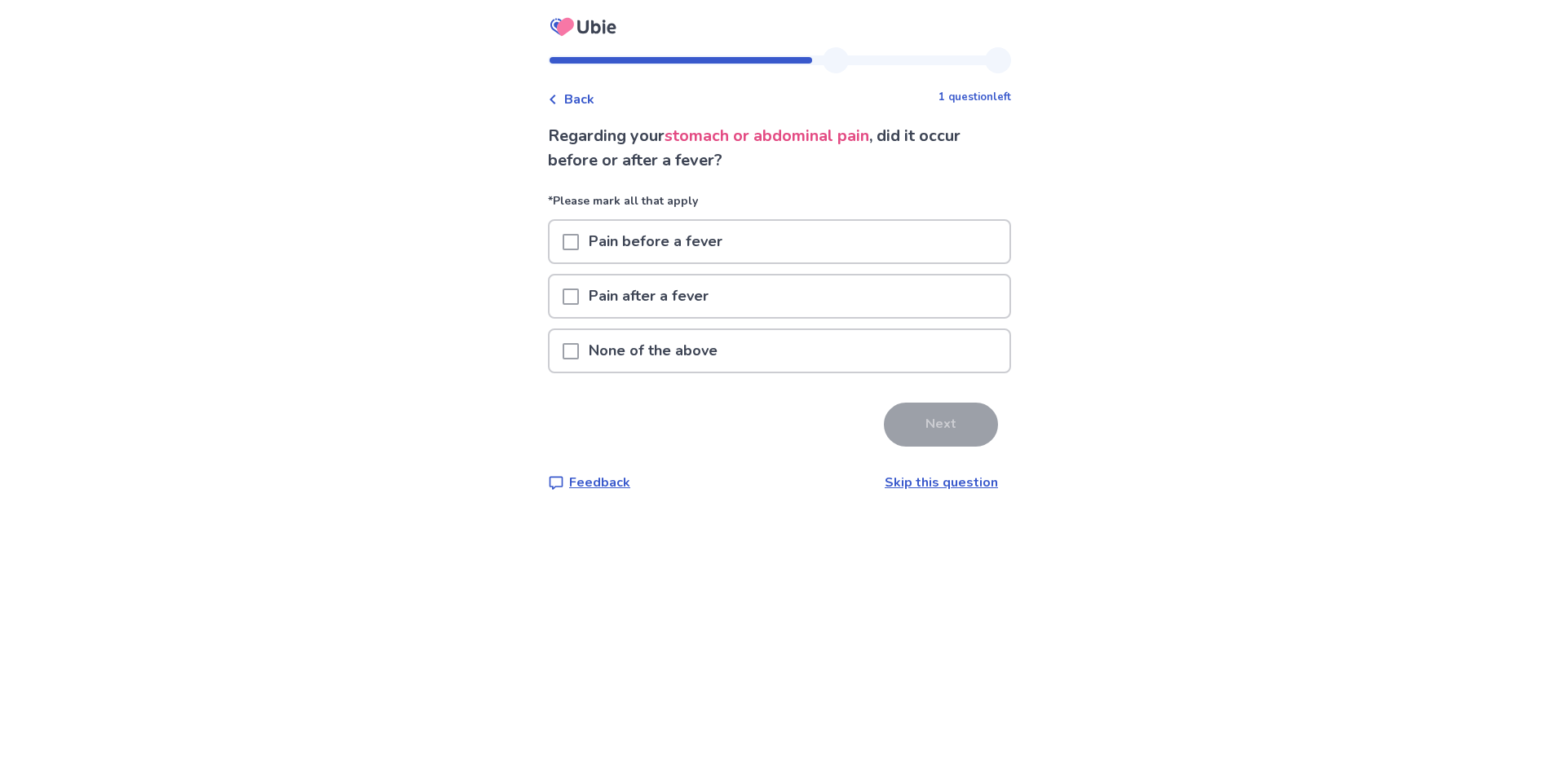
click at [579, 354] on span at bounding box center [570, 351] width 16 height 16
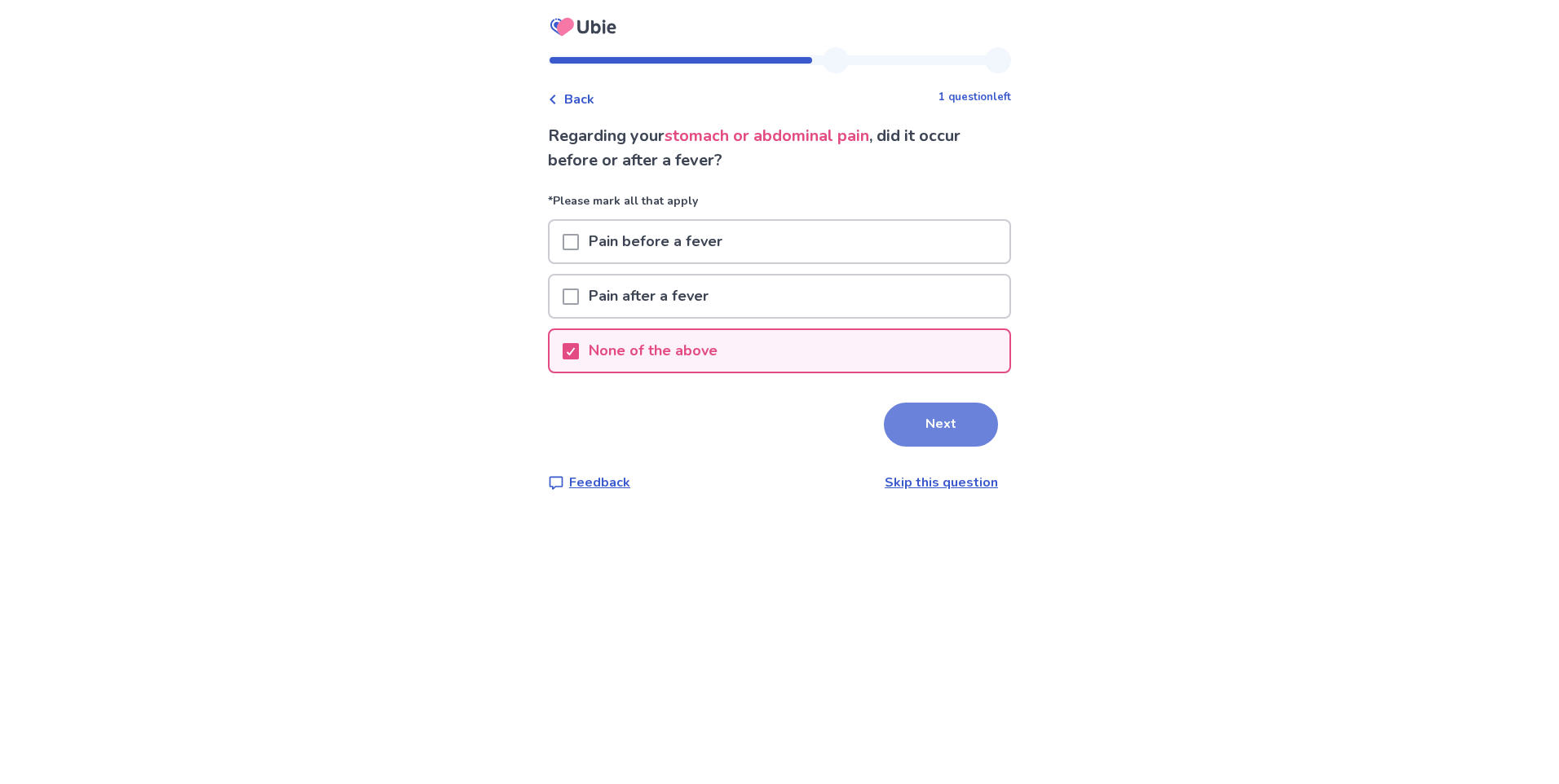
click at [957, 429] on button "Next" at bounding box center [941, 425] width 114 height 44
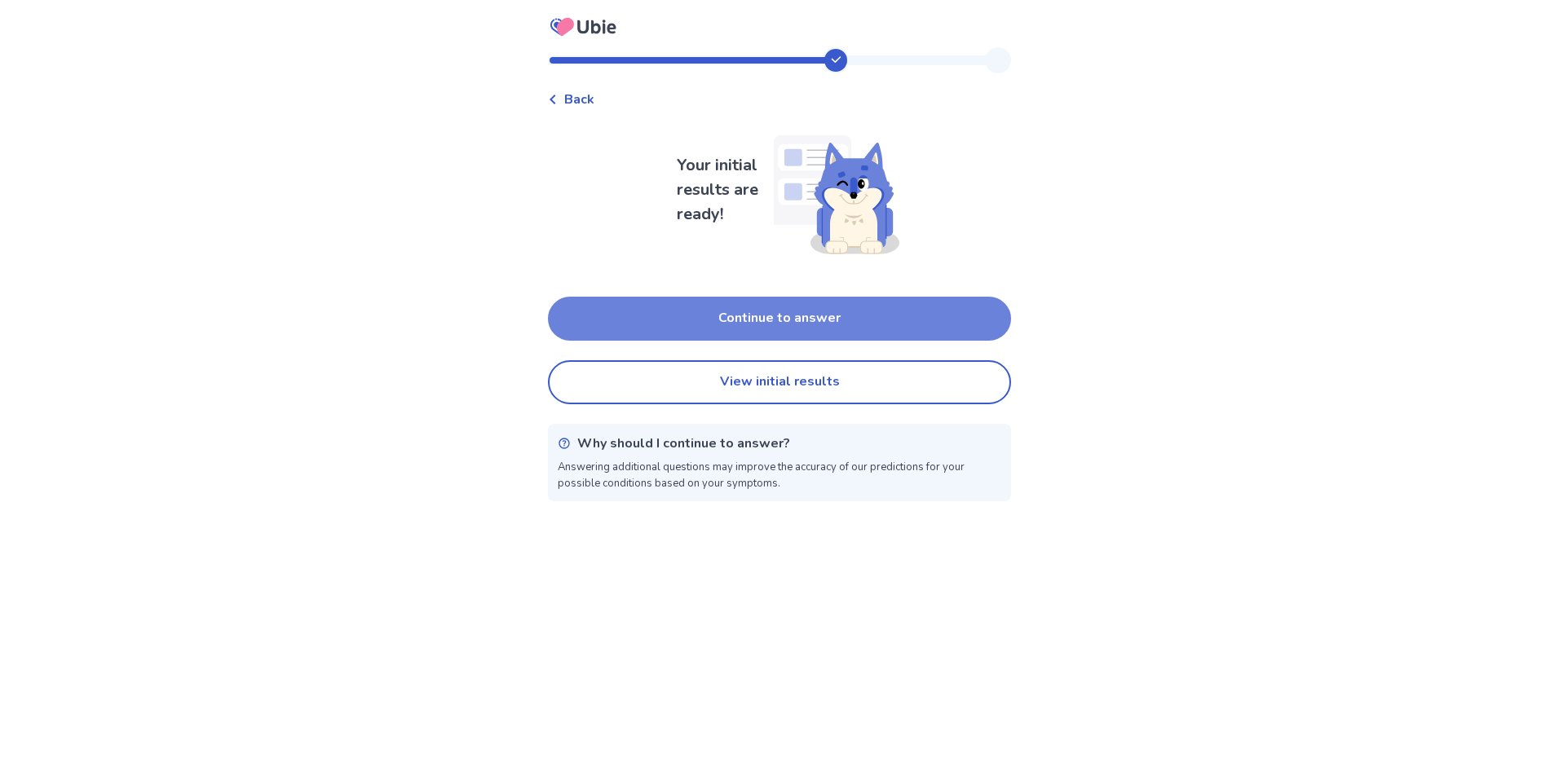
click at [586, 325] on button "Continue to answer" at bounding box center [780, 319] width 463 height 44
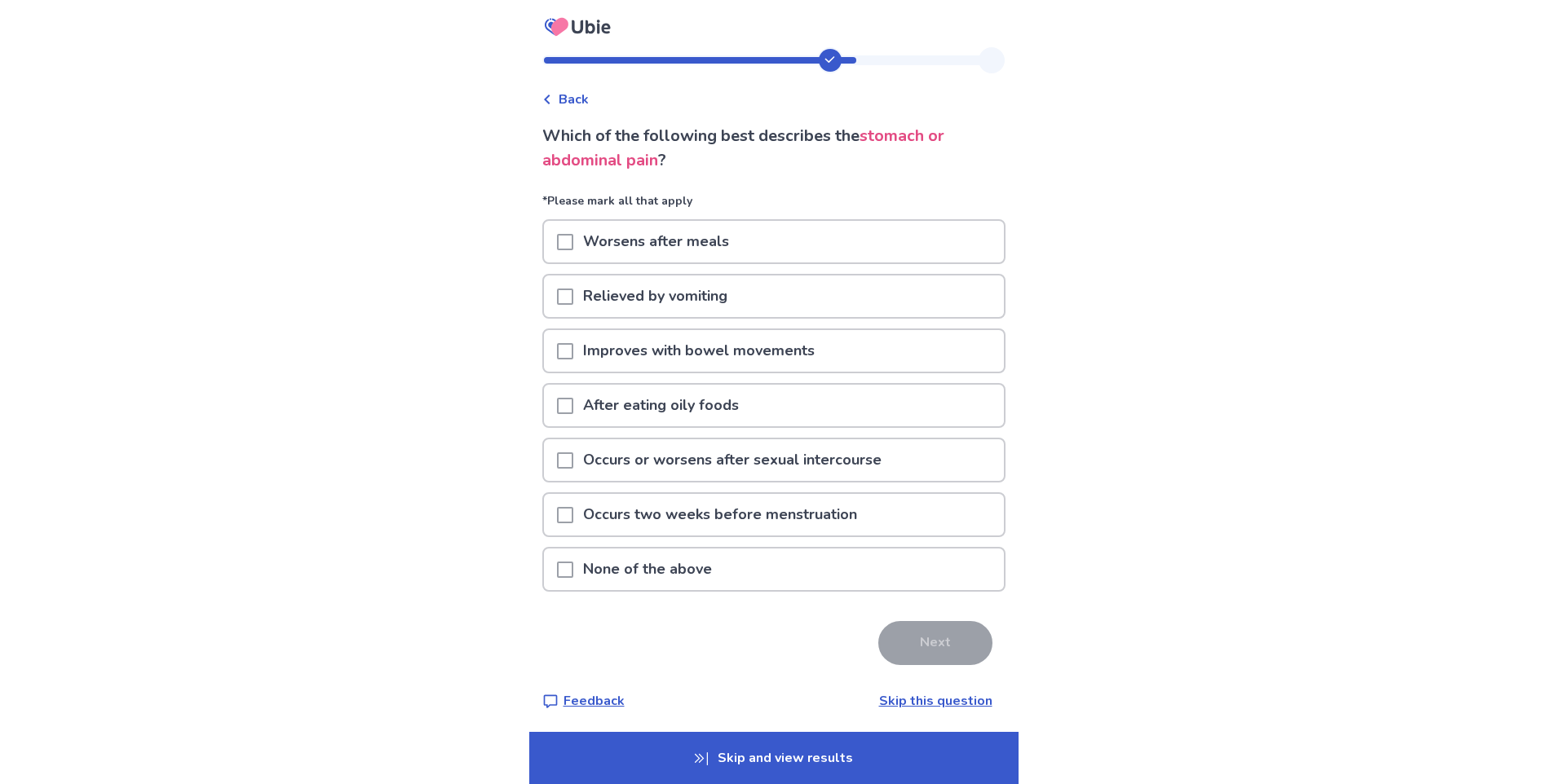
click at [572, 572] on span at bounding box center [564, 569] width 16 height 16
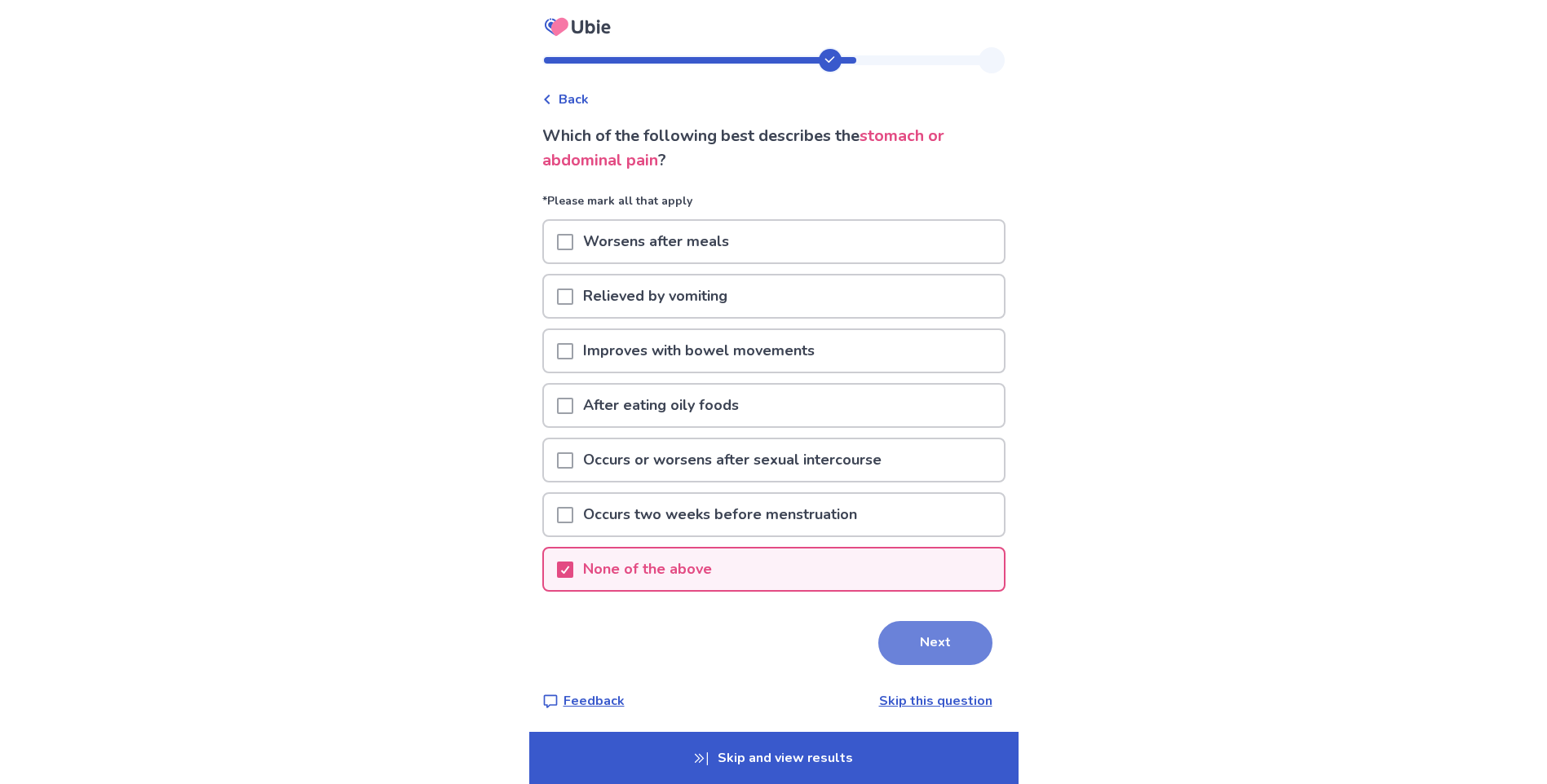
click at [911, 646] on button "Next" at bounding box center [935, 642] width 114 height 44
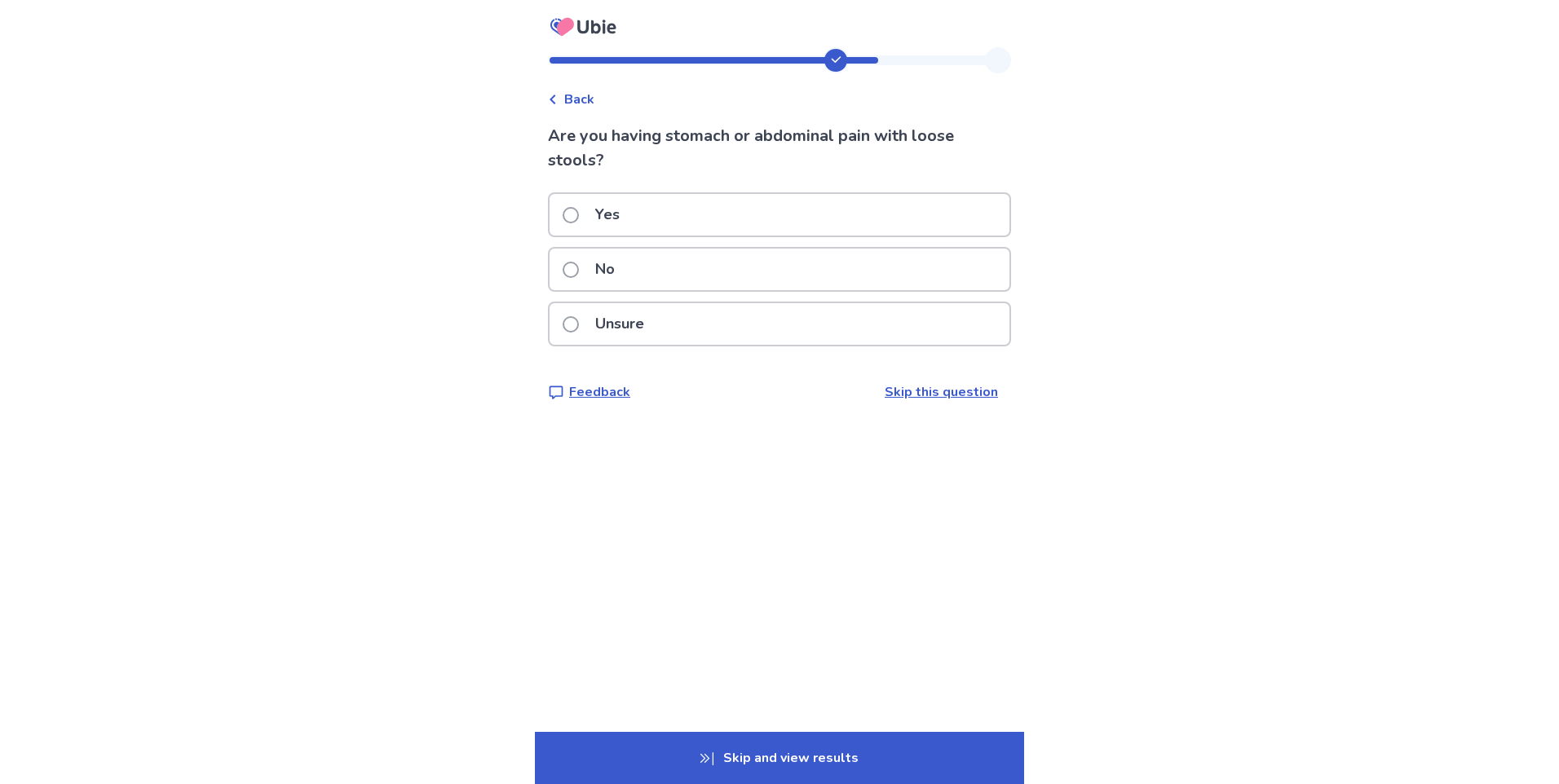
click at [577, 273] on span at bounding box center [570, 269] width 16 height 16
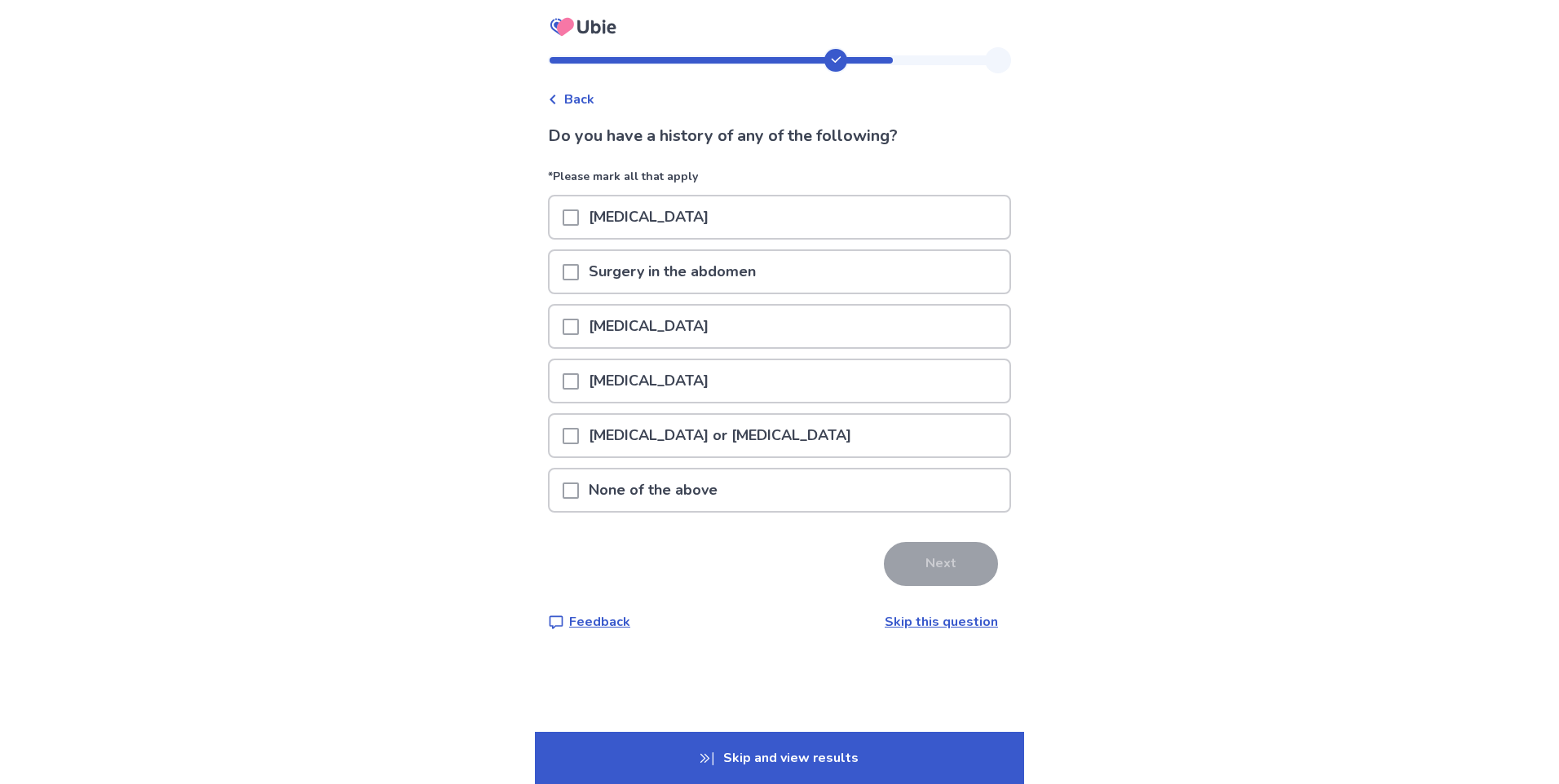
click at [579, 497] on span at bounding box center [570, 491] width 16 height 16
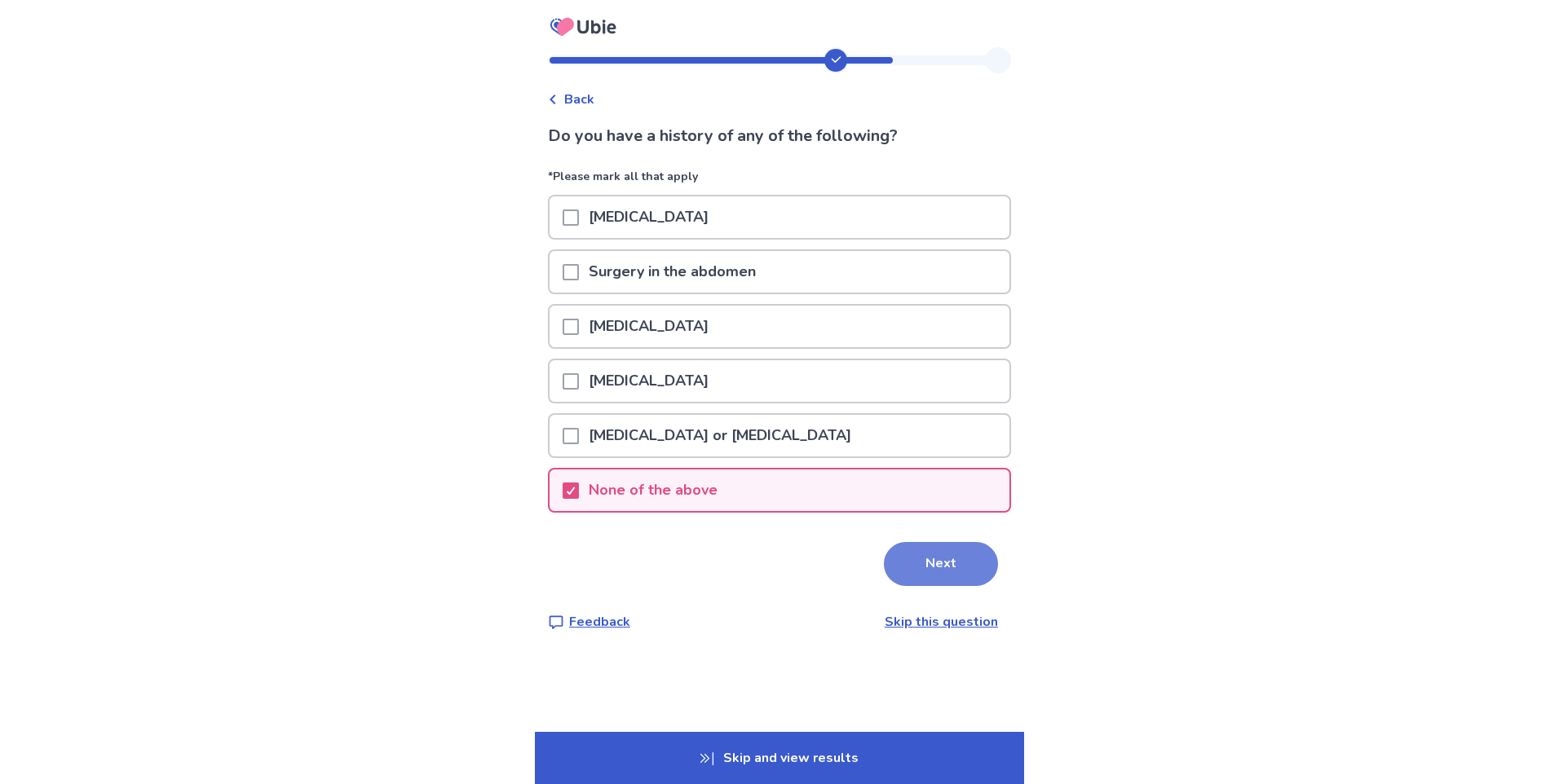
click at [921, 567] on button "Next" at bounding box center [941, 564] width 114 height 44
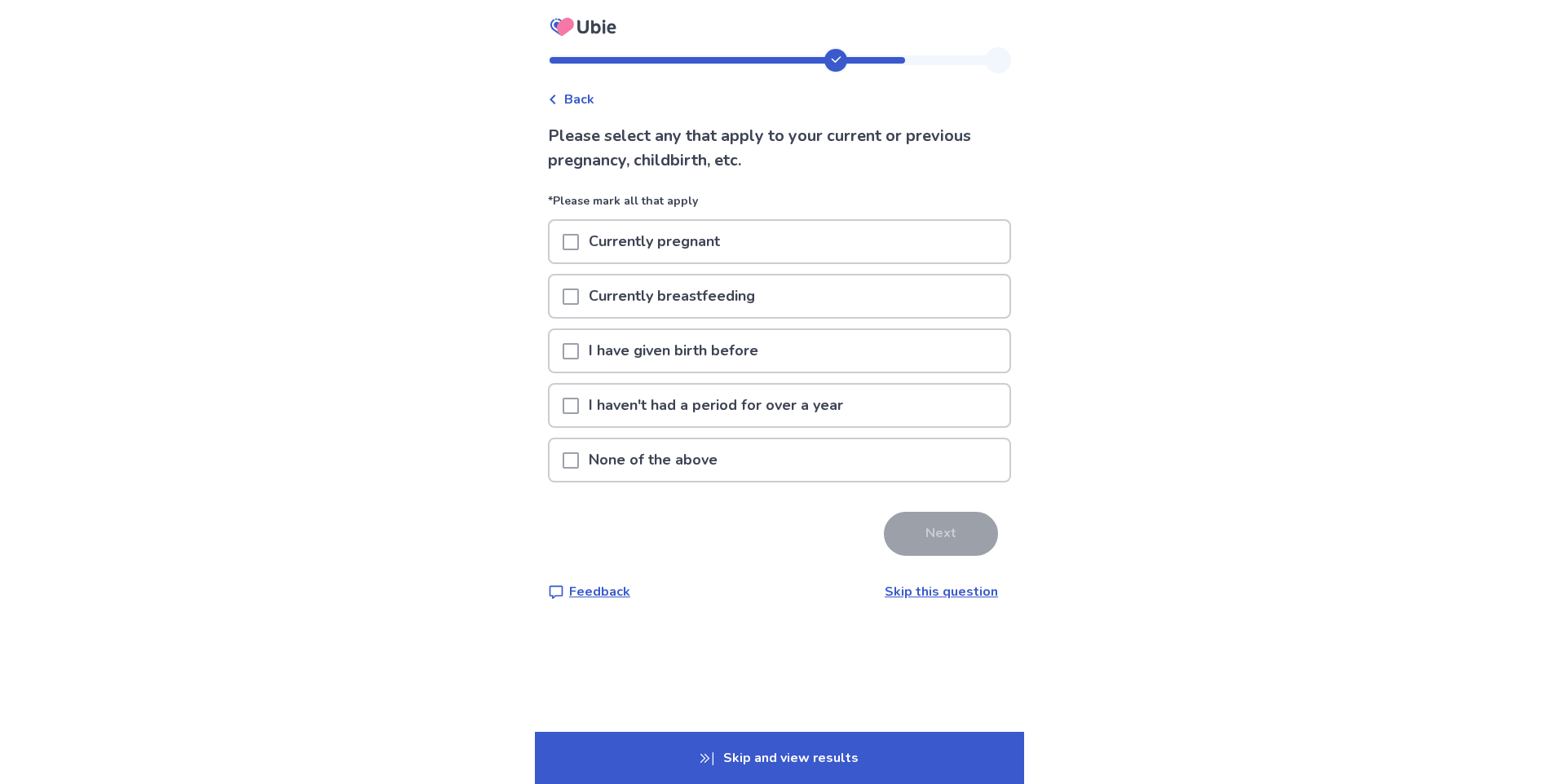
click at [579, 350] on span at bounding box center [570, 351] width 16 height 16
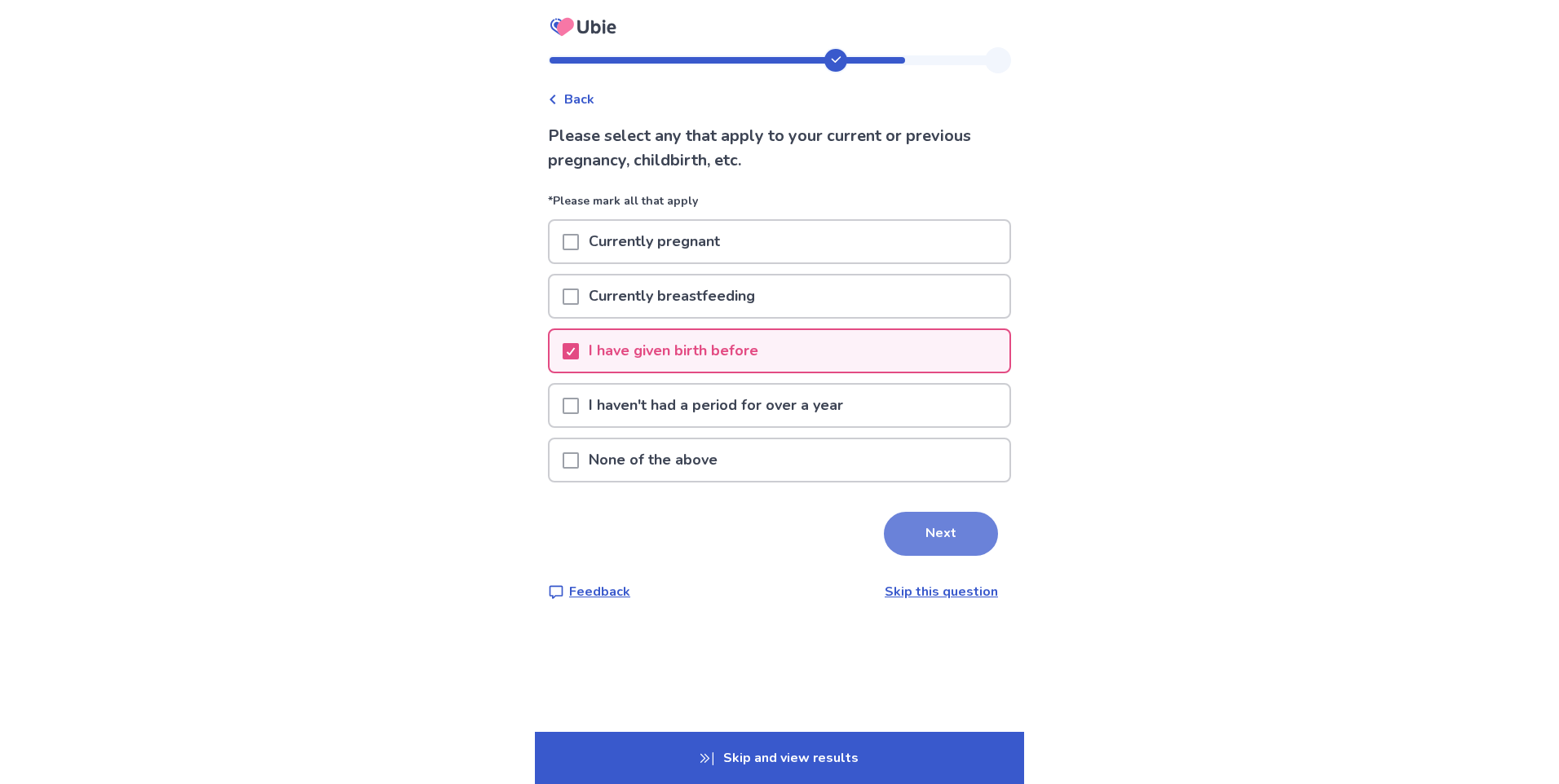
click at [930, 526] on button "Next" at bounding box center [941, 534] width 114 height 44
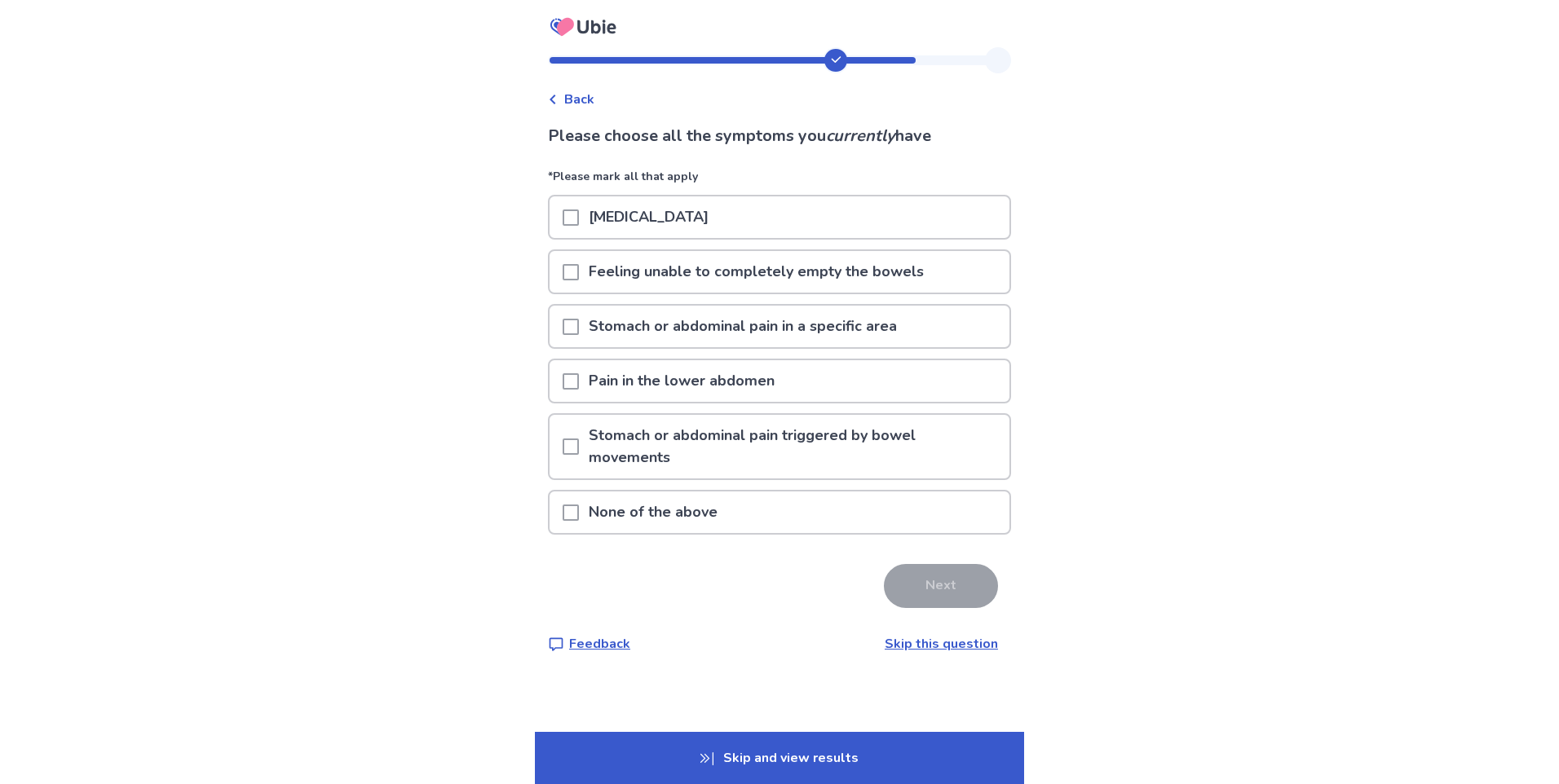
click at [578, 326] on span at bounding box center [570, 326] width 16 height 16
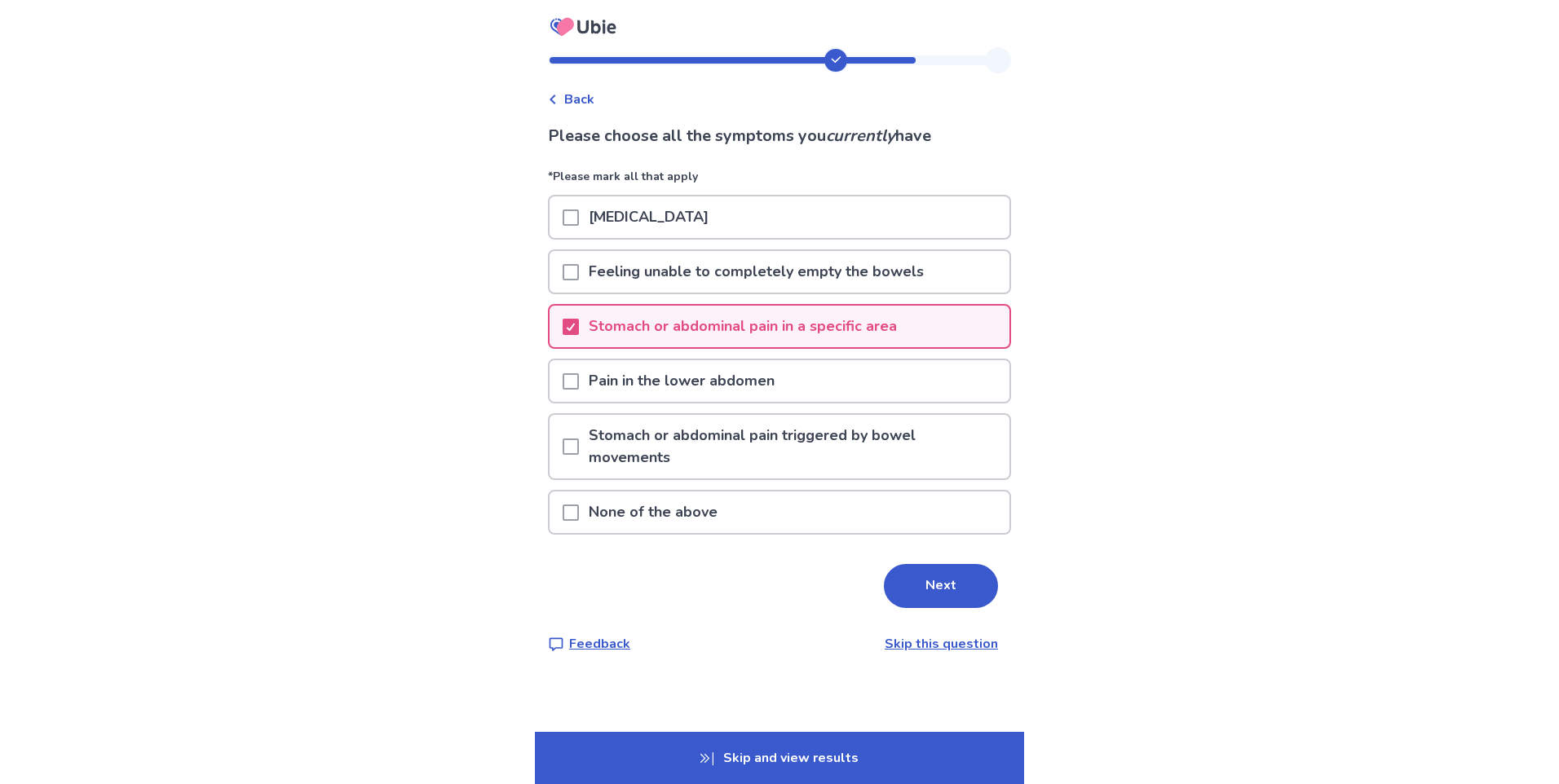
click at [575, 380] on span at bounding box center [570, 381] width 16 height 16
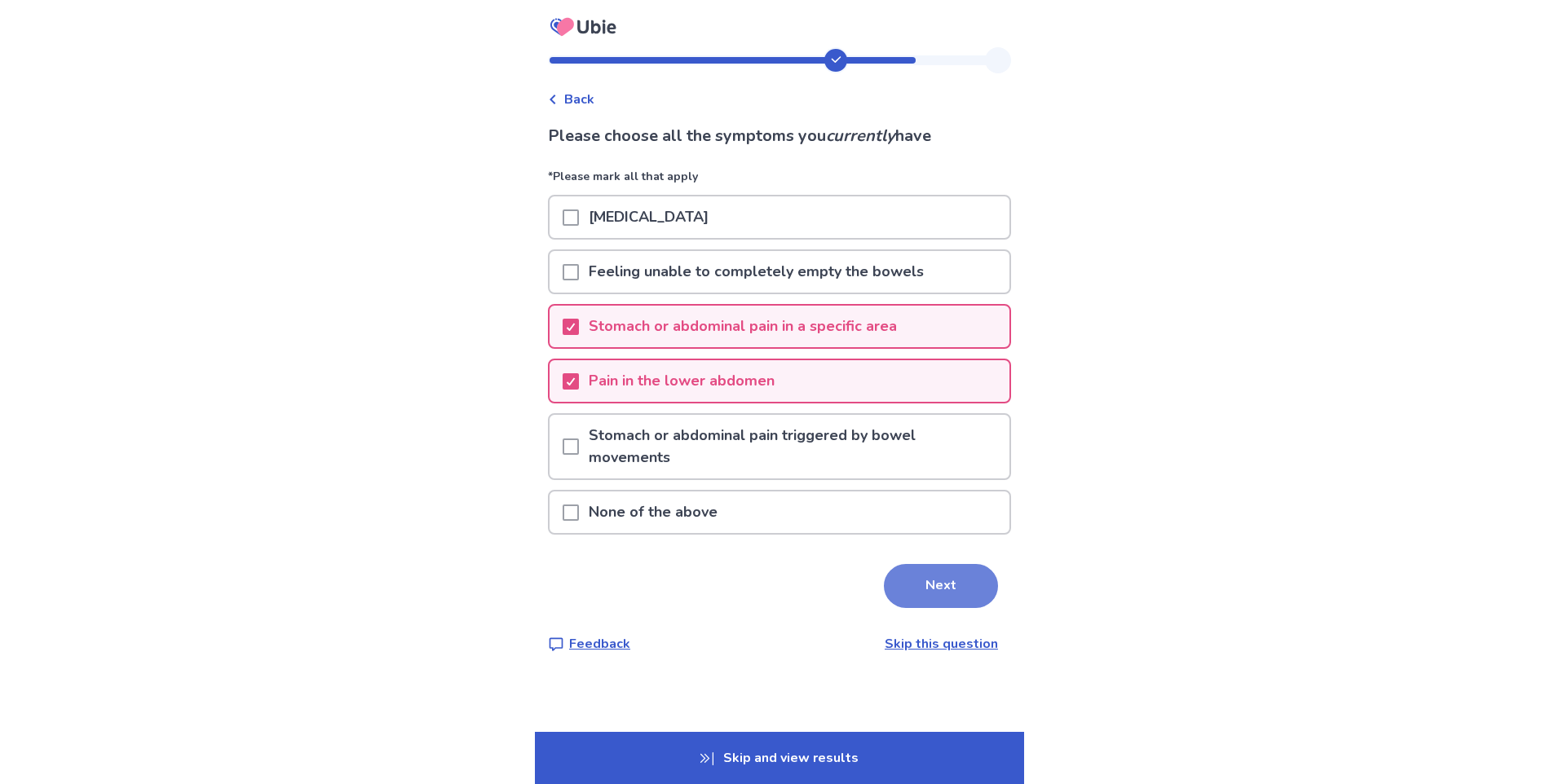
click at [919, 586] on button "Next" at bounding box center [941, 586] width 114 height 44
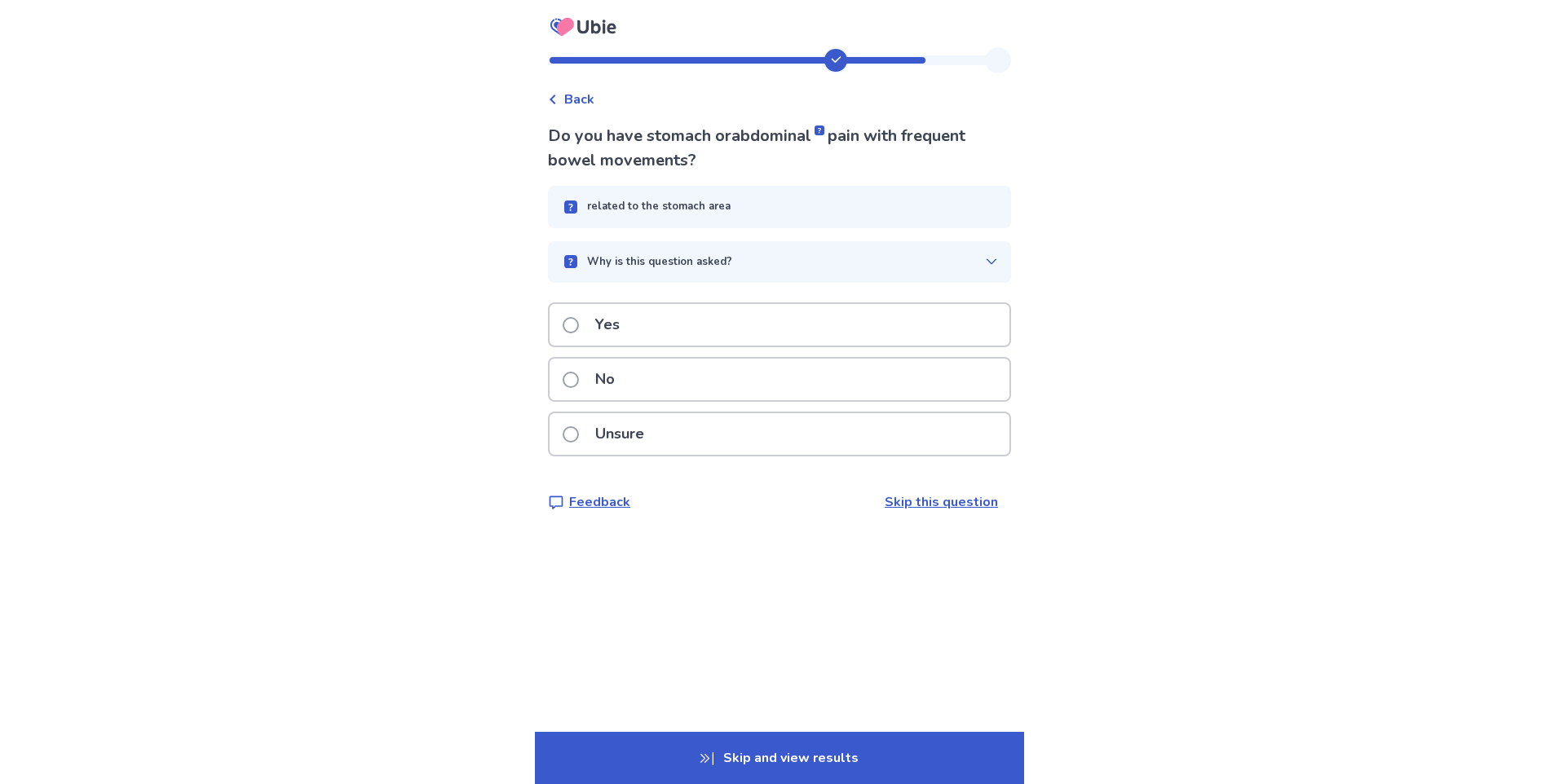
click at [578, 376] on span at bounding box center [570, 379] width 16 height 16
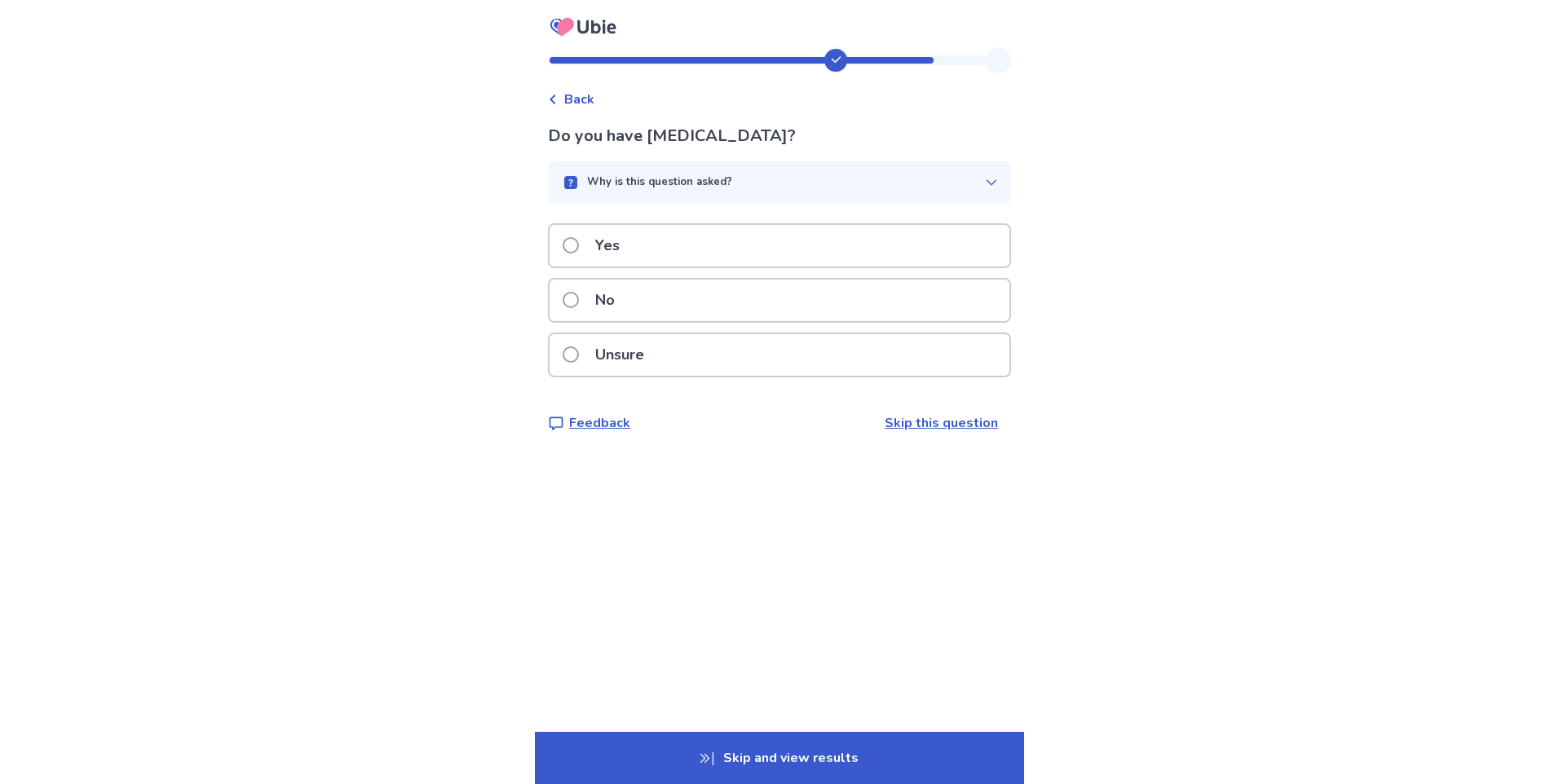
click at [575, 247] on span at bounding box center [570, 244] width 16 height 16
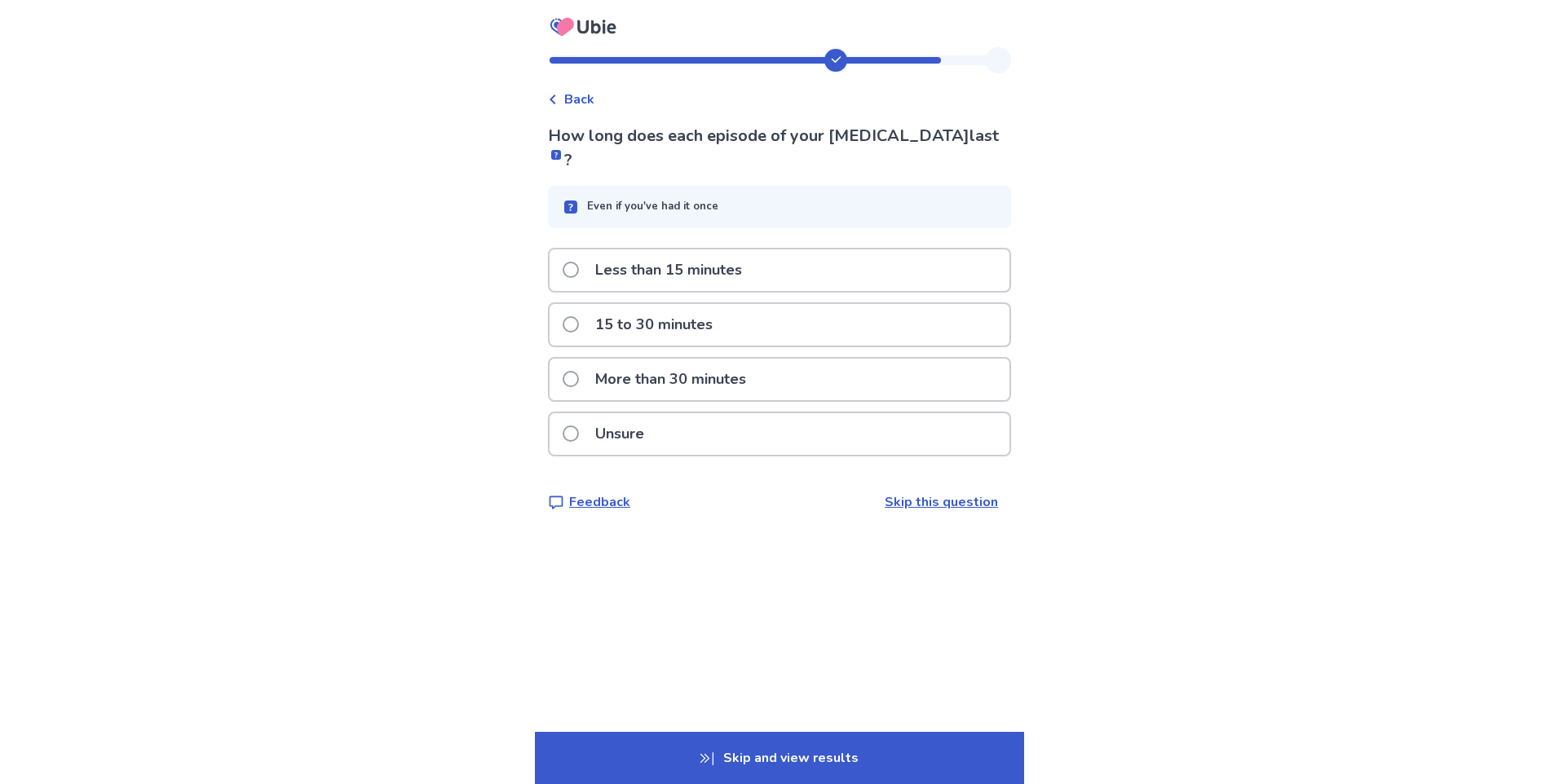
click at [576, 261] on span at bounding box center [570, 269] width 16 height 16
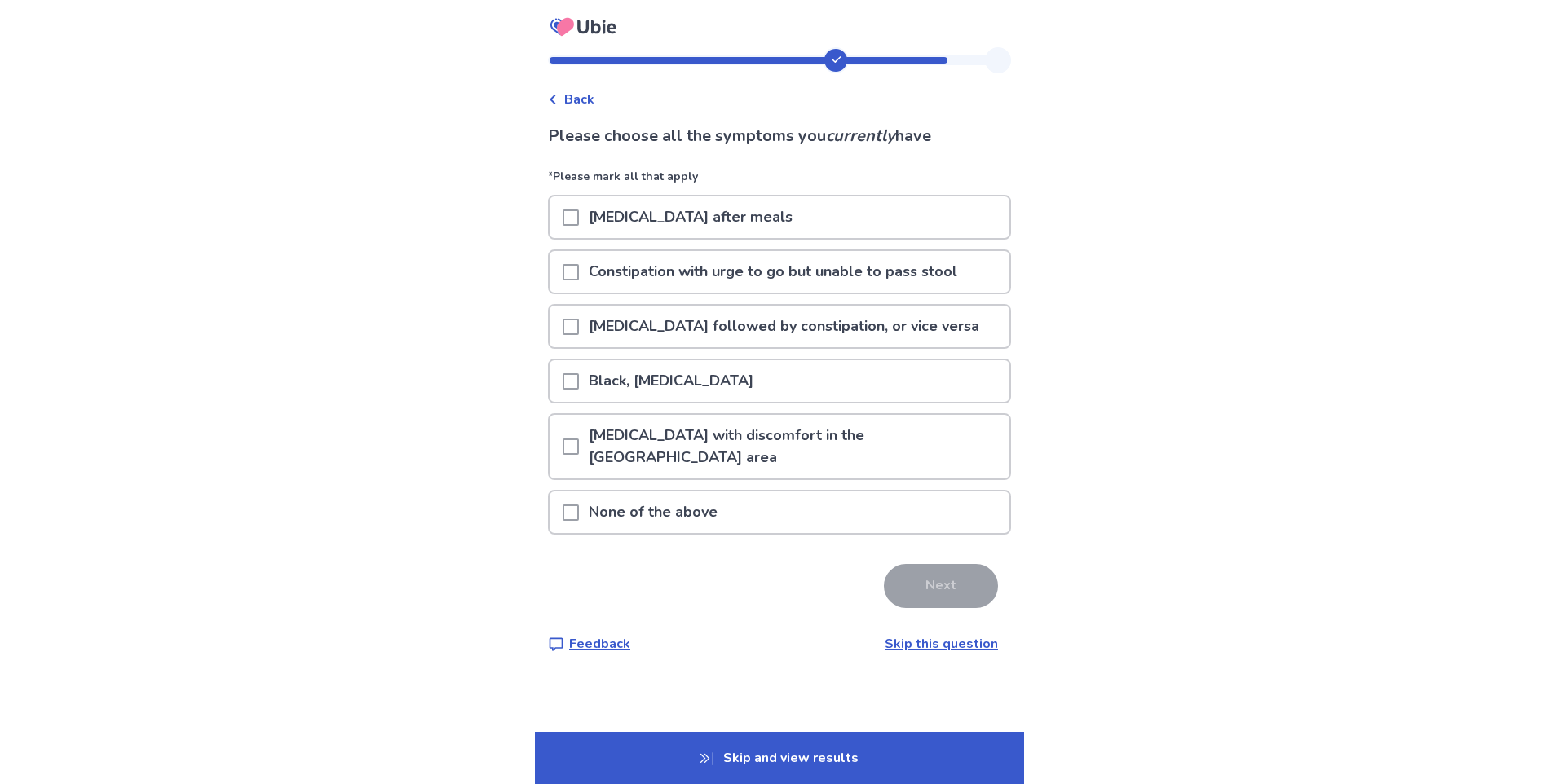
click at [577, 224] on span at bounding box center [570, 217] width 16 height 16
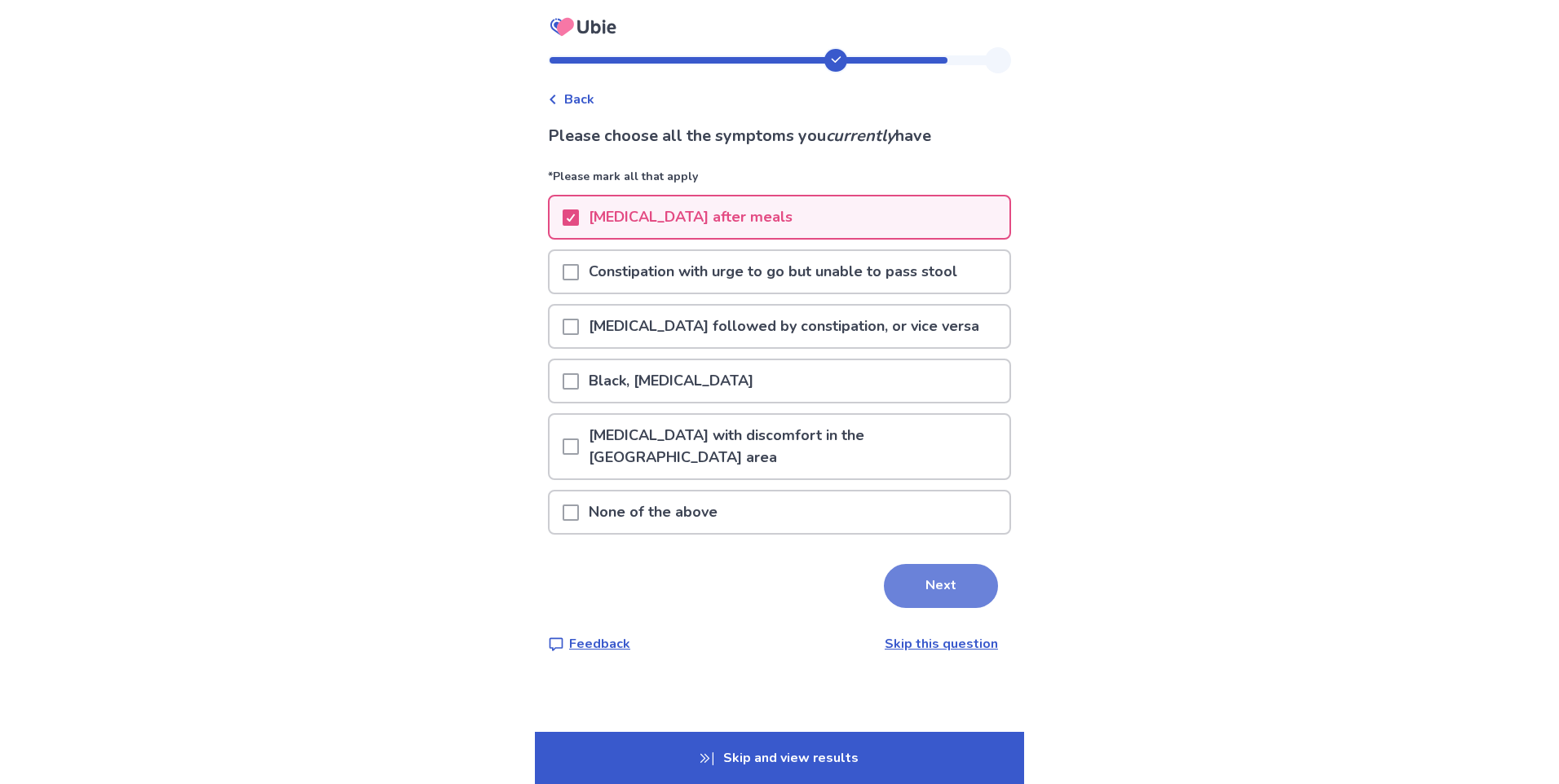
click at [952, 567] on button "Next" at bounding box center [941, 586] width 114 height 44
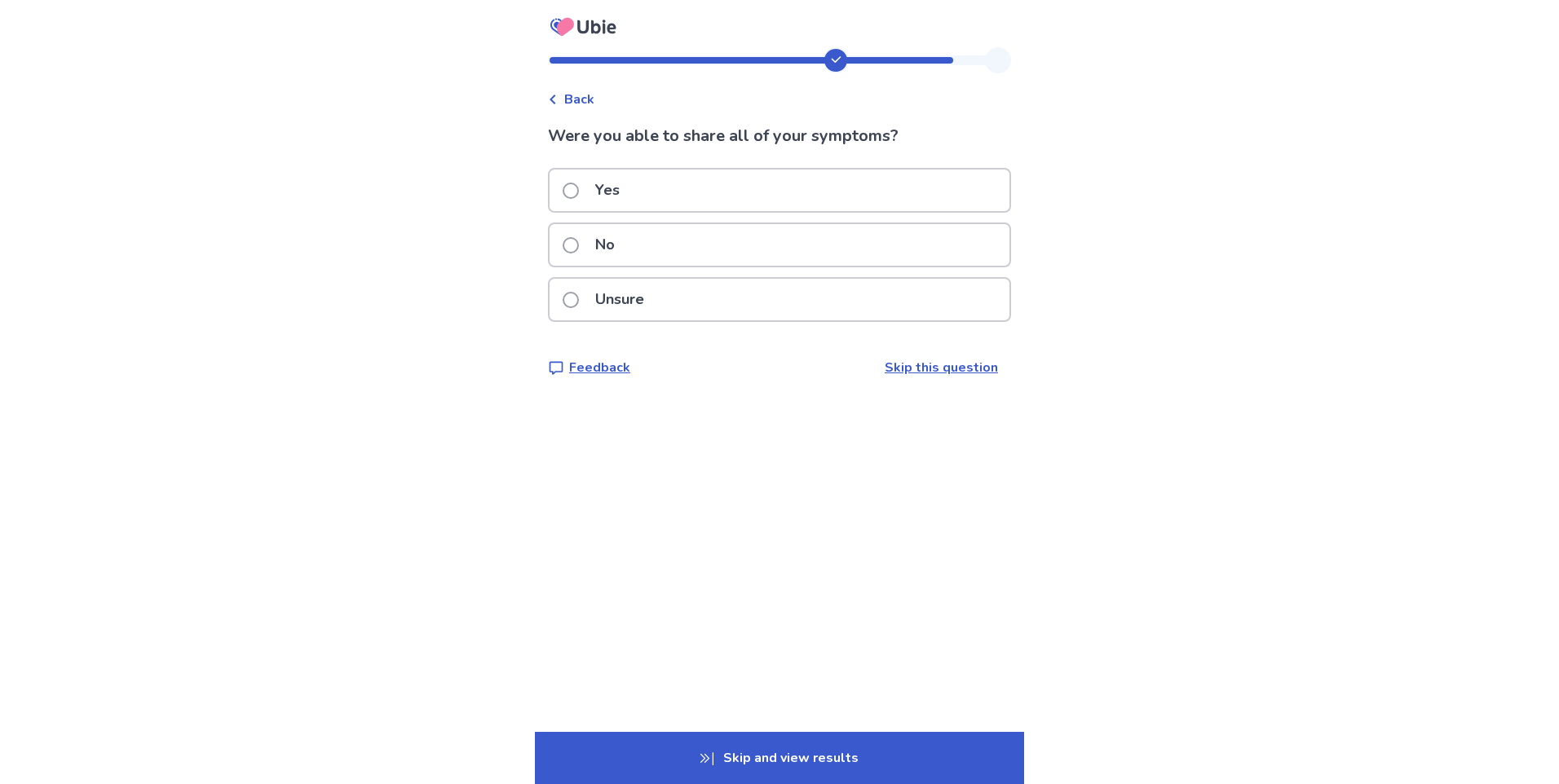
click at [579, 191] on span at bounding box center [570, 191] width 16 height 16
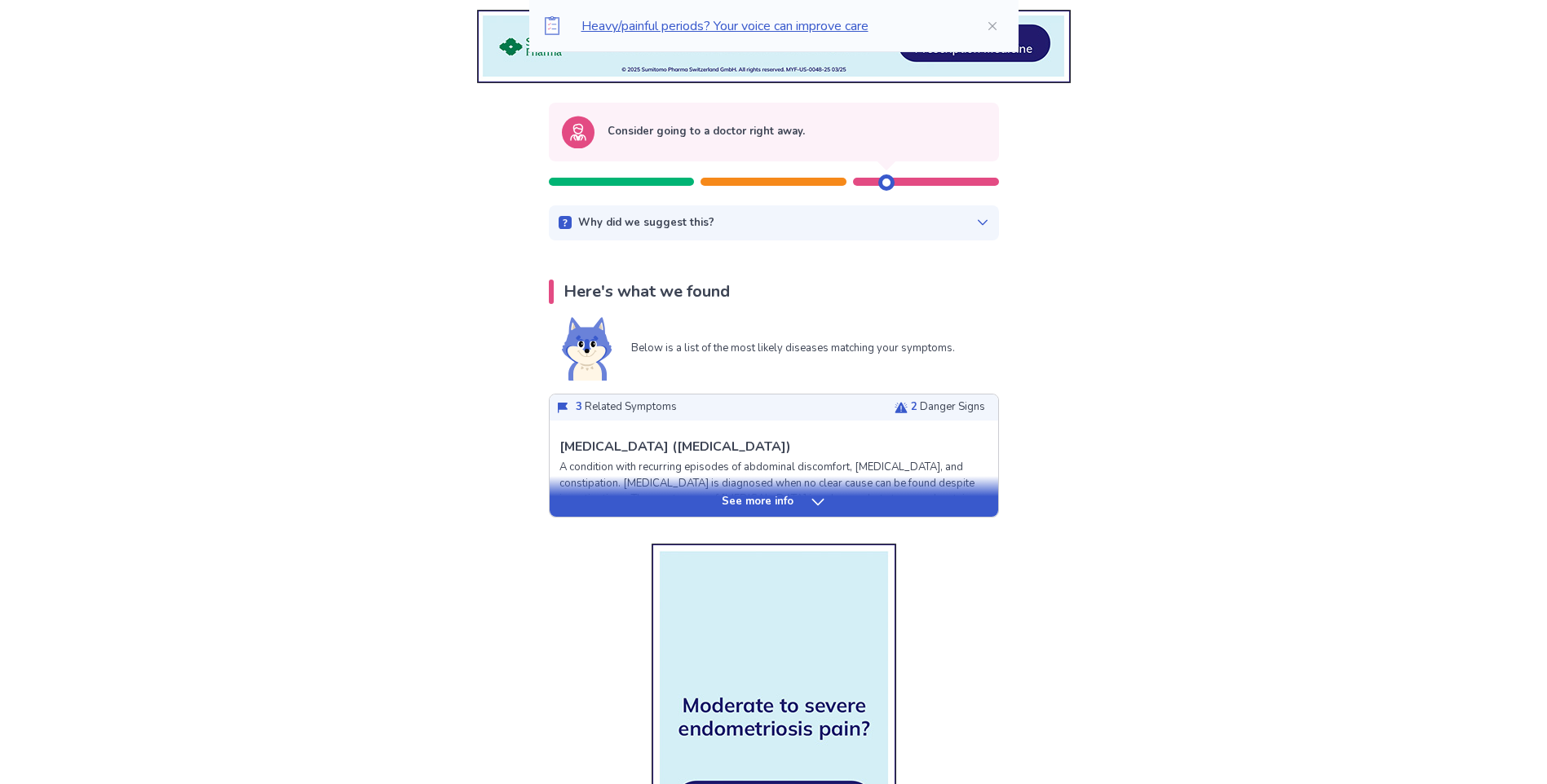
scroll to position [244, 0]
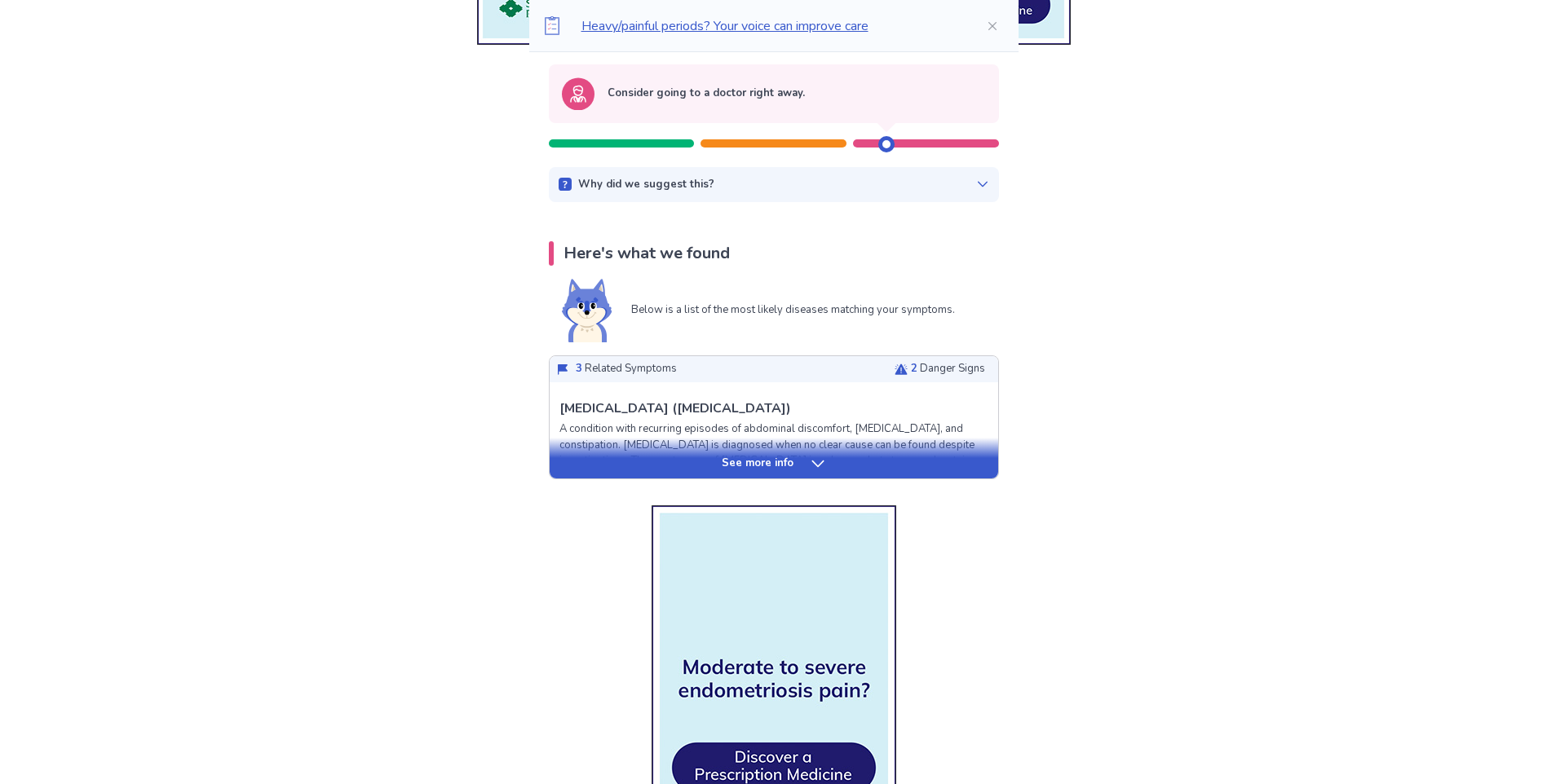
click at [813, 461] on icon at bounding box center [817, 463] width 16 height 16
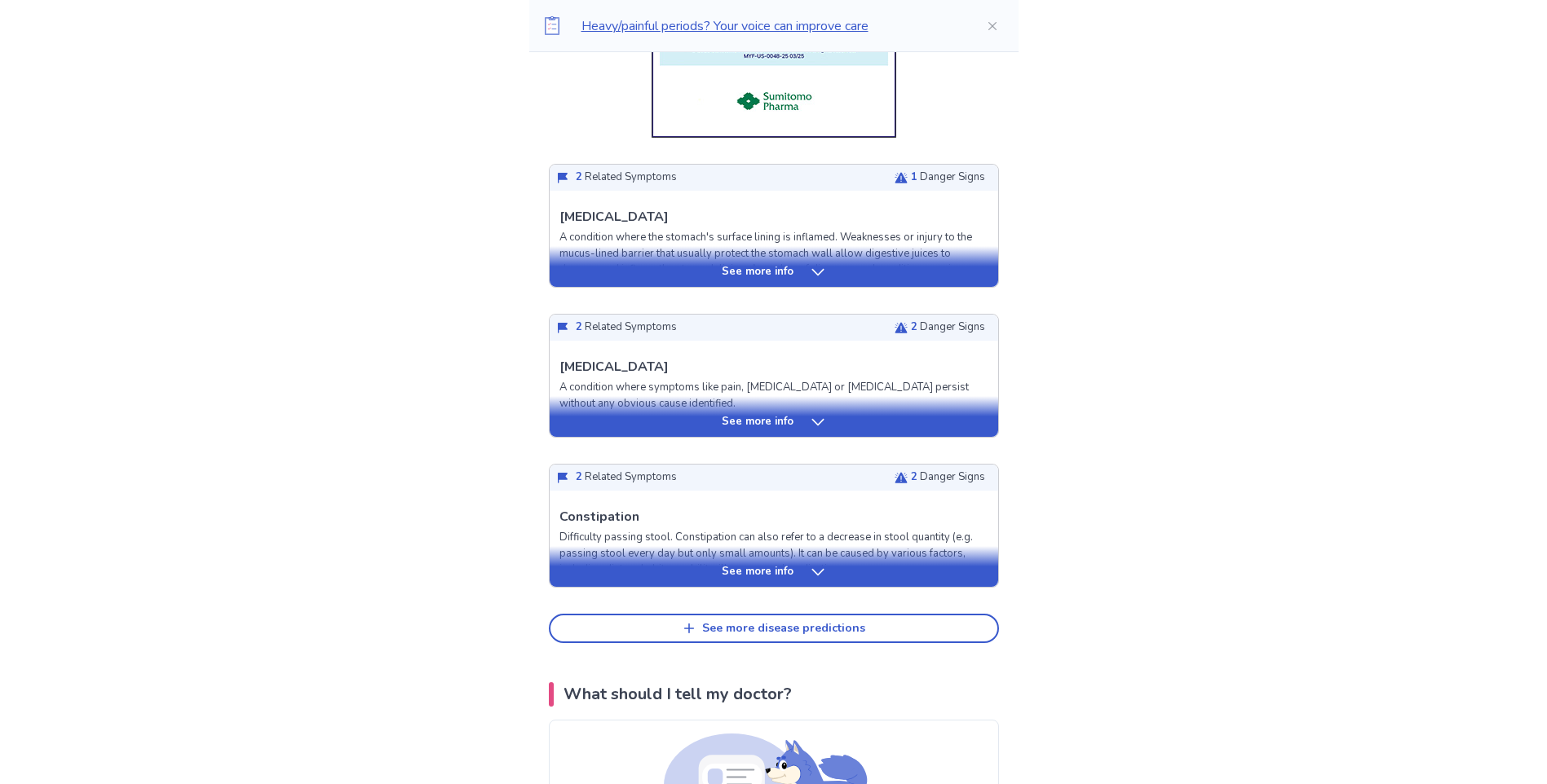
scroll to position [2609, 0]
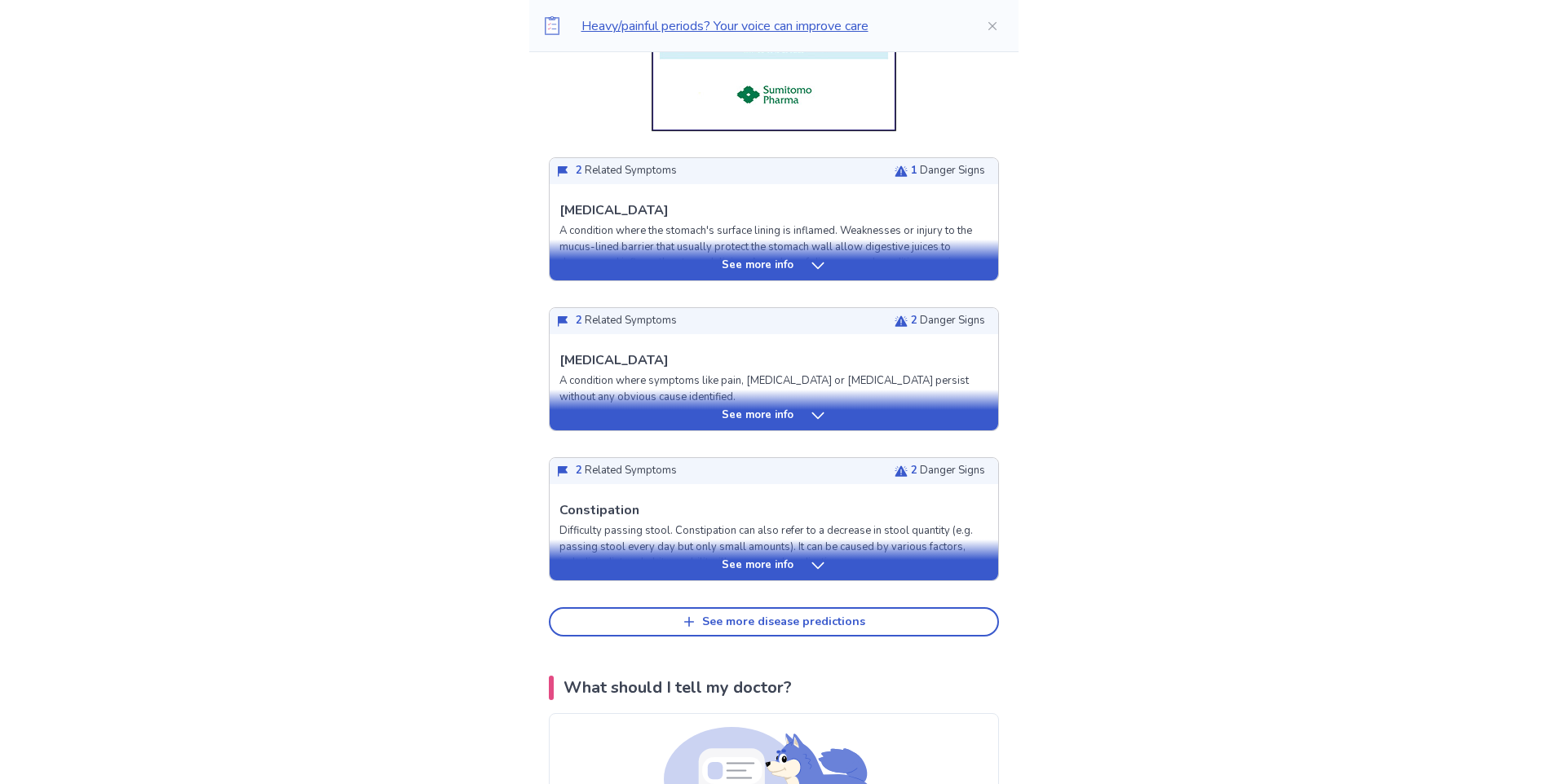
click at [816, 268] on icon at bounding box center [817, 265] width 16 height 16
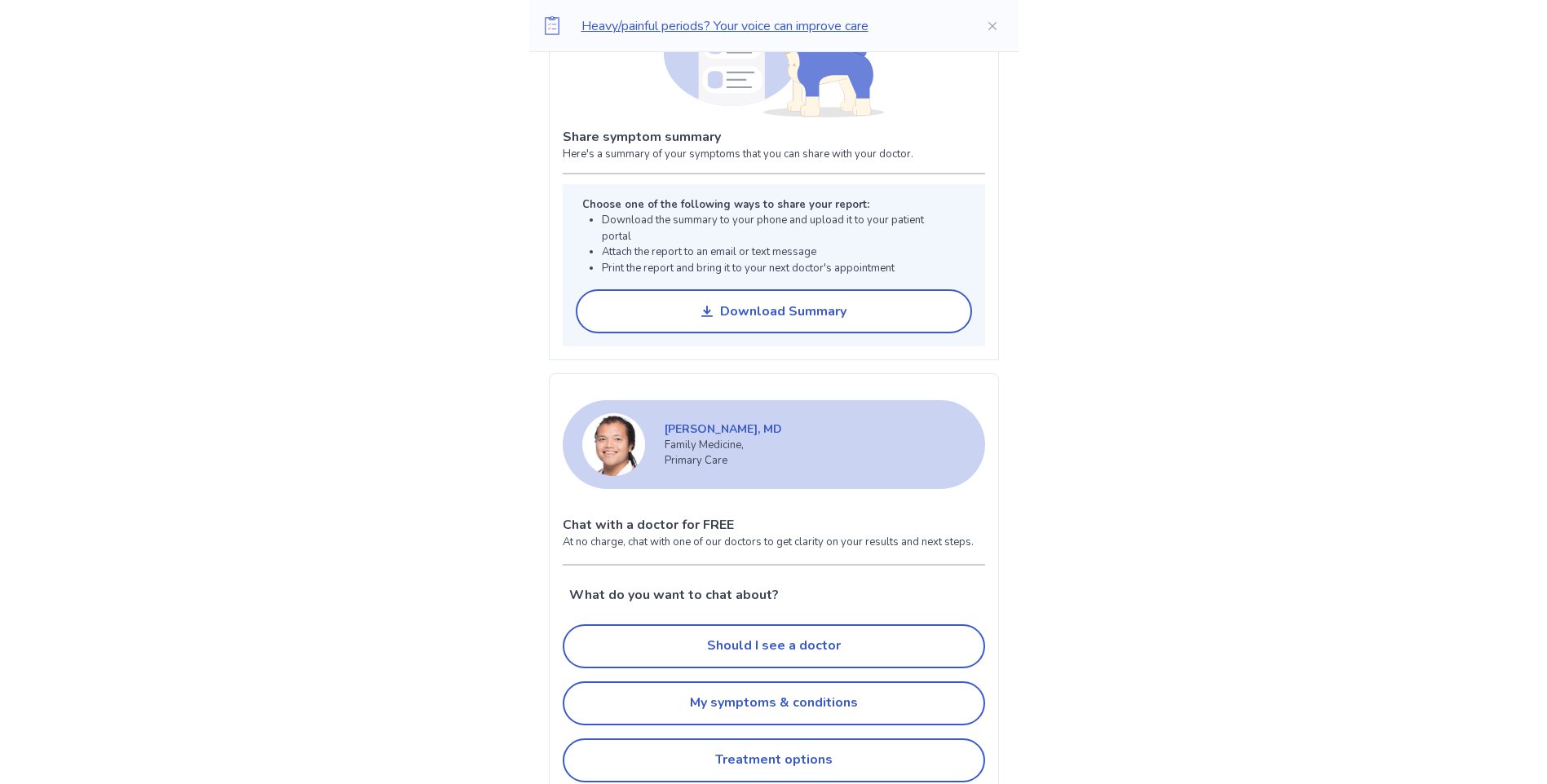
scroll to position [4729, 0]
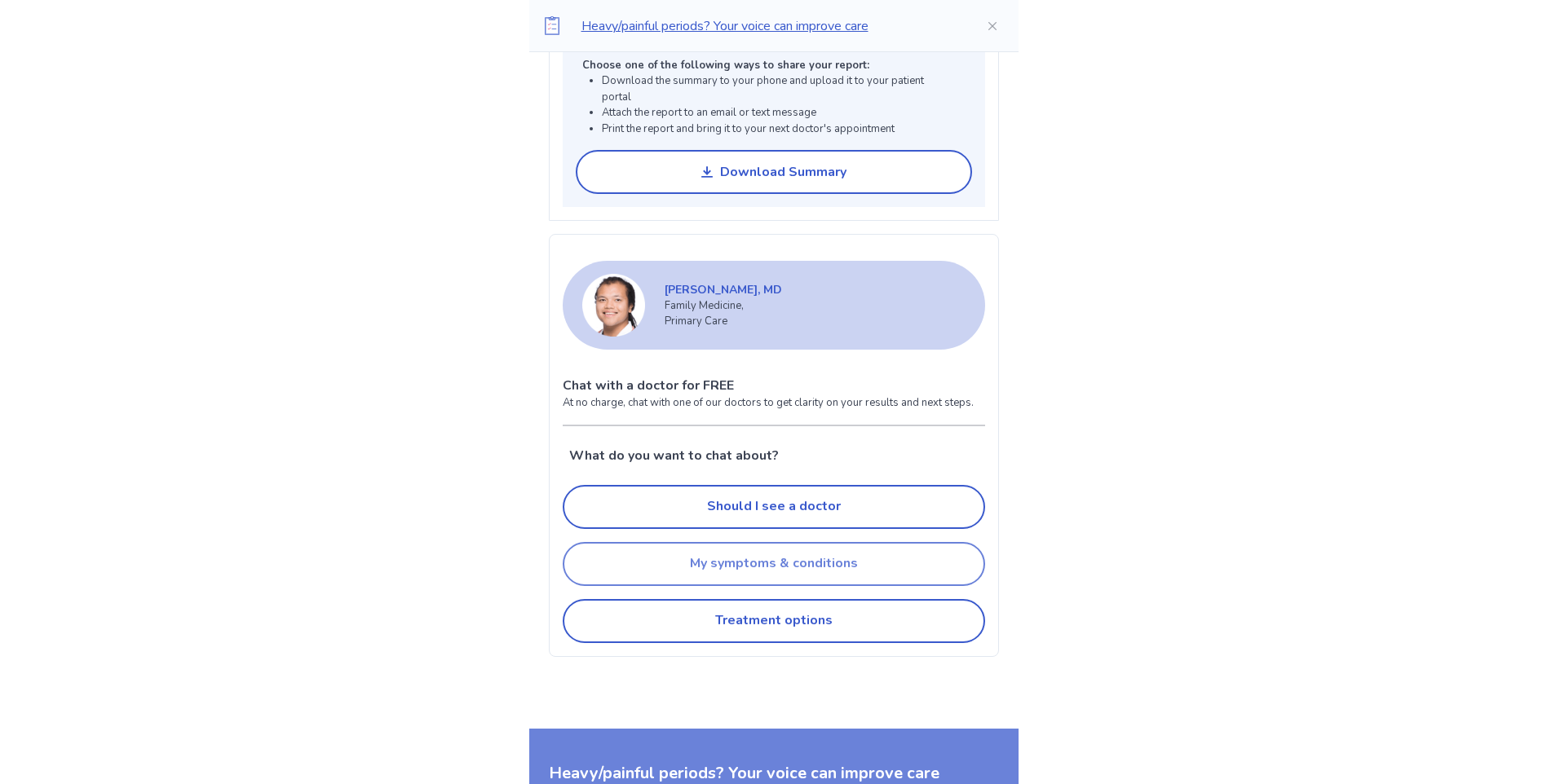
click at [713, 583] on button "My symptoms & conditions" at bounding box center [774, 564] width 423 height 44
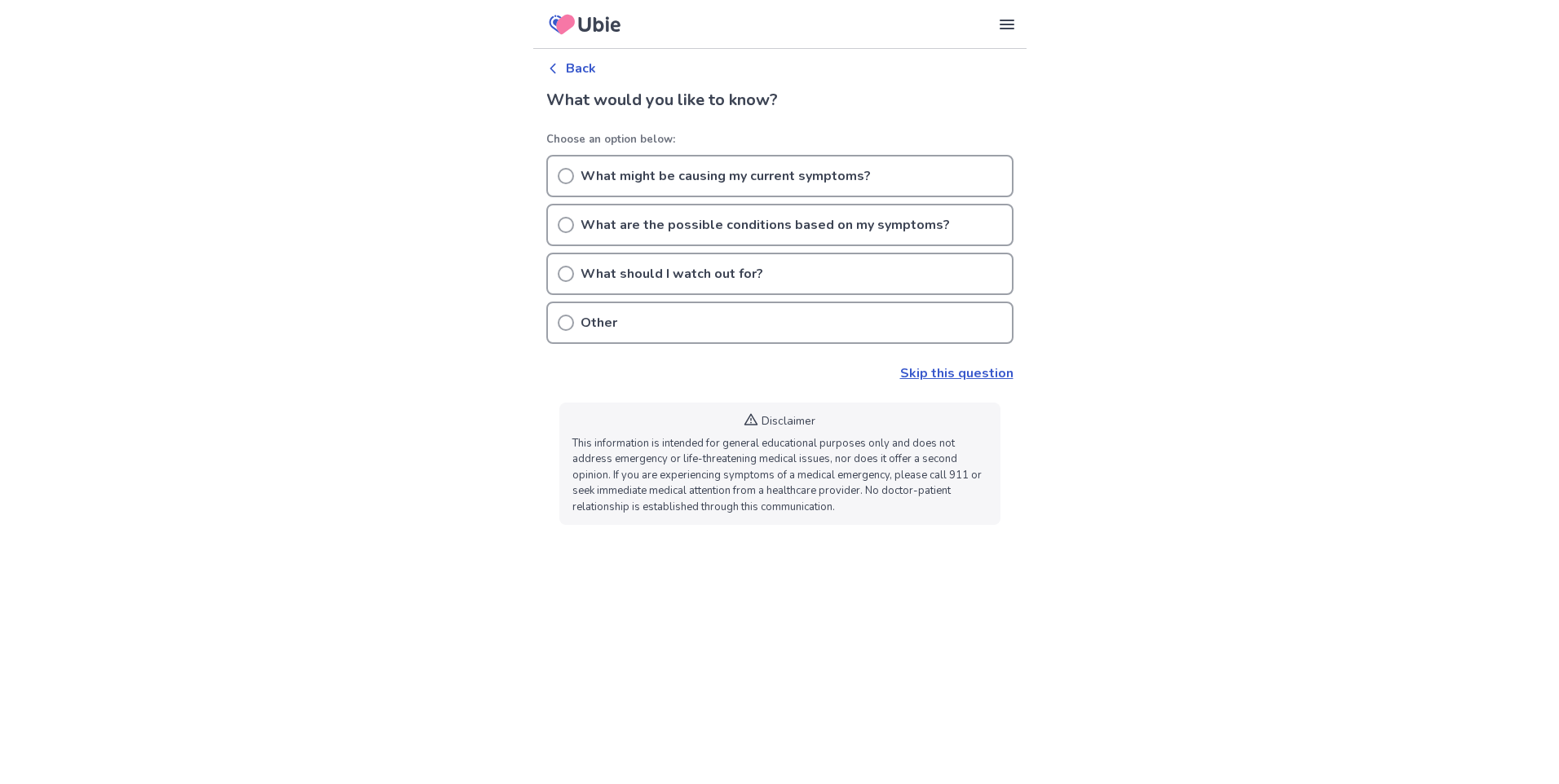
click at [567, 224] on icon at bounding box center [565, 225] width 16 height 16
